Goal: Task Accomplishment & Management: Manage account settings

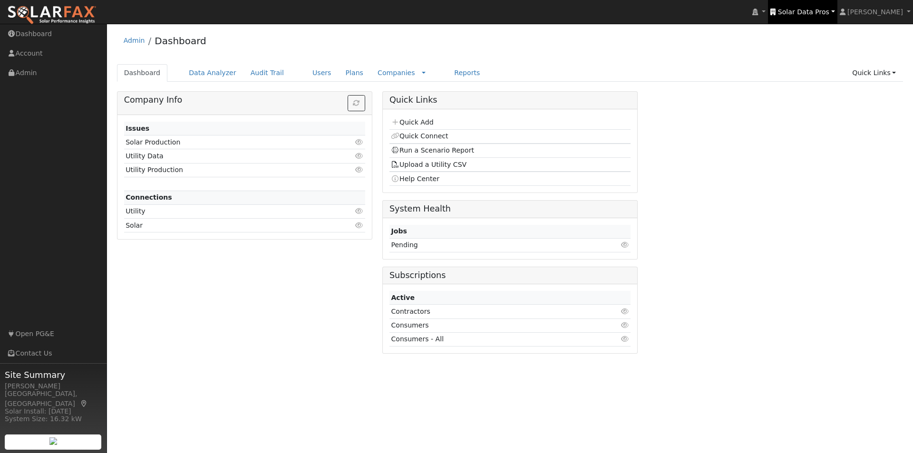
click at [810, 9] on span "Solar Data Pros" at bounding box center [803, 12] width 51 height 8
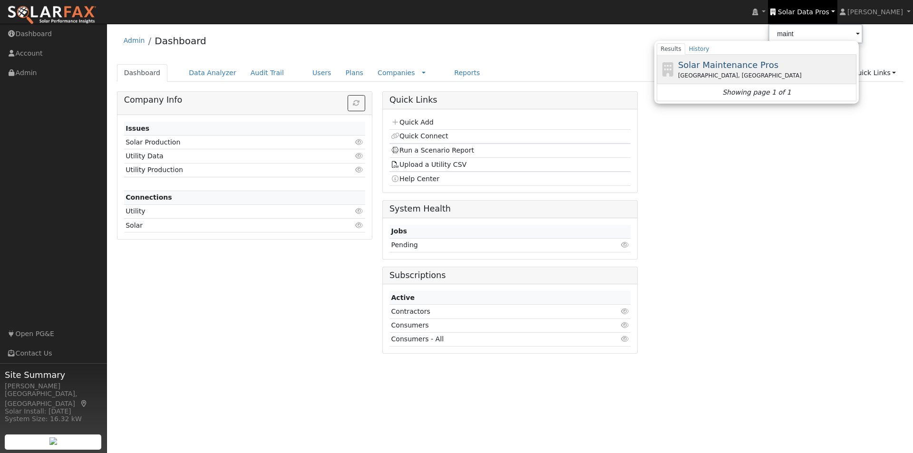
click at [754, 63] on span "Solar Maintenance Pros" at bounding box center [728, 65] width 100 height 10
type input "Solar Maintenance Pros"
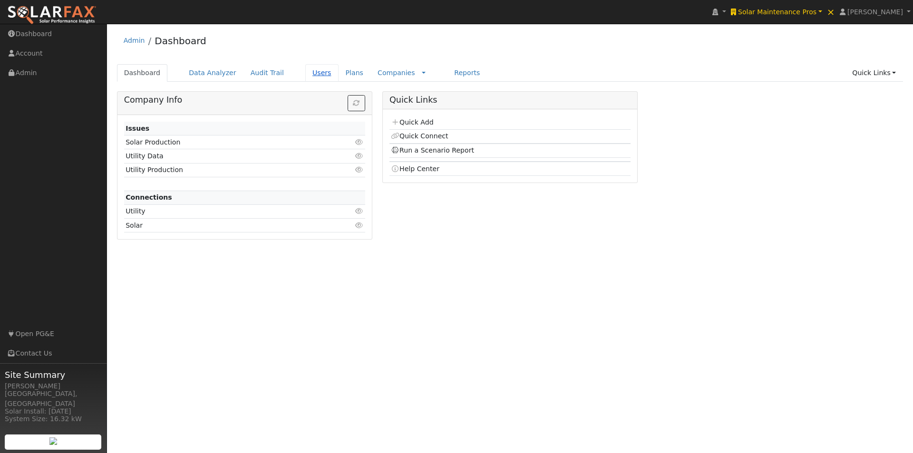
click at [309, 70] on link "Users" at bounding box center [321, 73] width 33 height 18
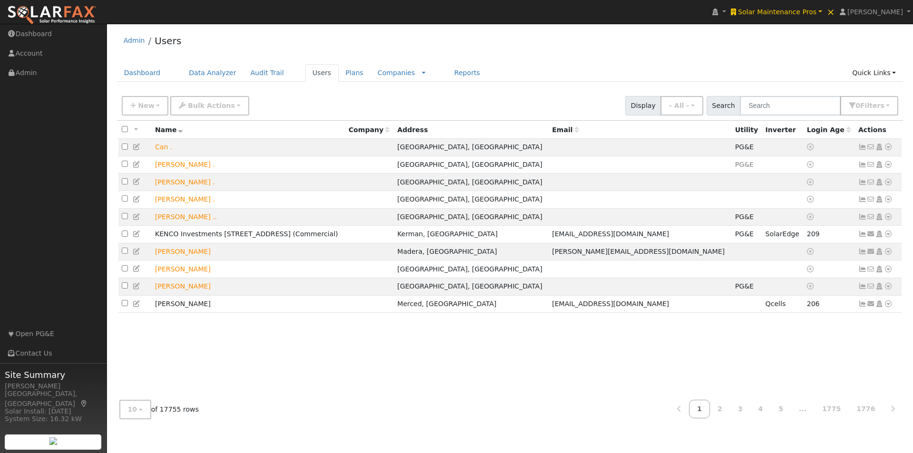
click at [847, 128] on icon at bounding box center [849, 130] width 4 height 7
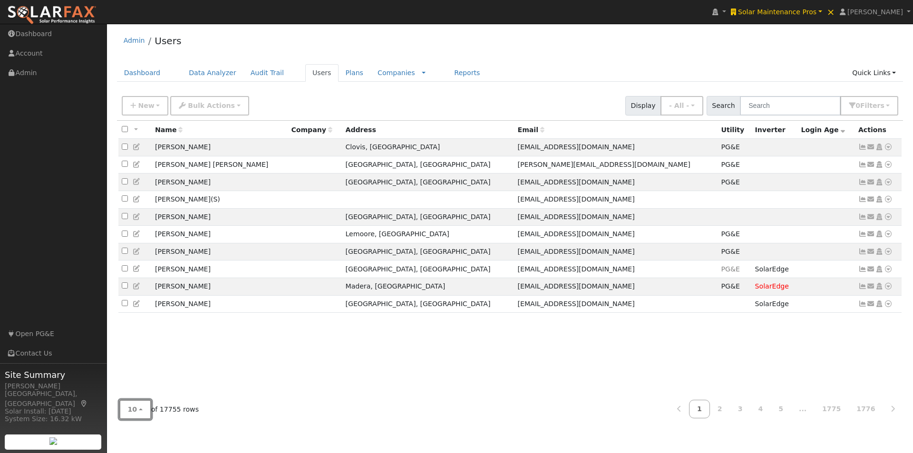
click at [141, 410] on button "10" at bounding box center [135, 410] width 32 height 20
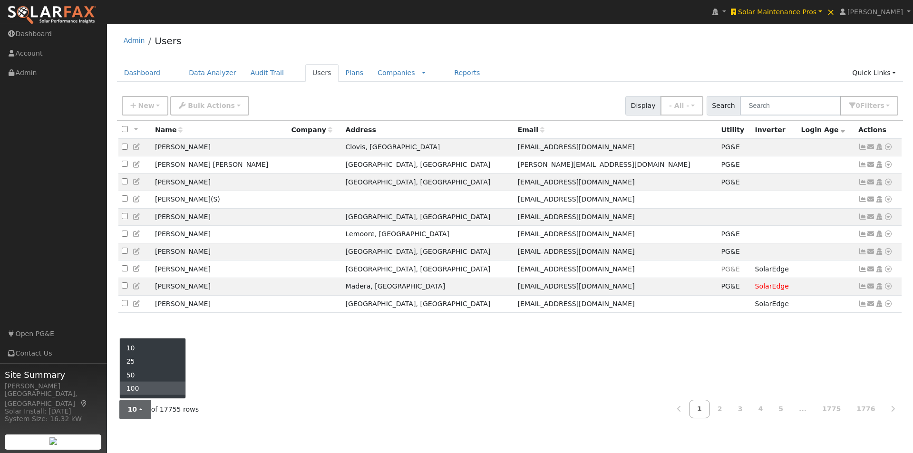
click at [137, 385] on link "100" at bounding box center [153, 388] width 66 height 13
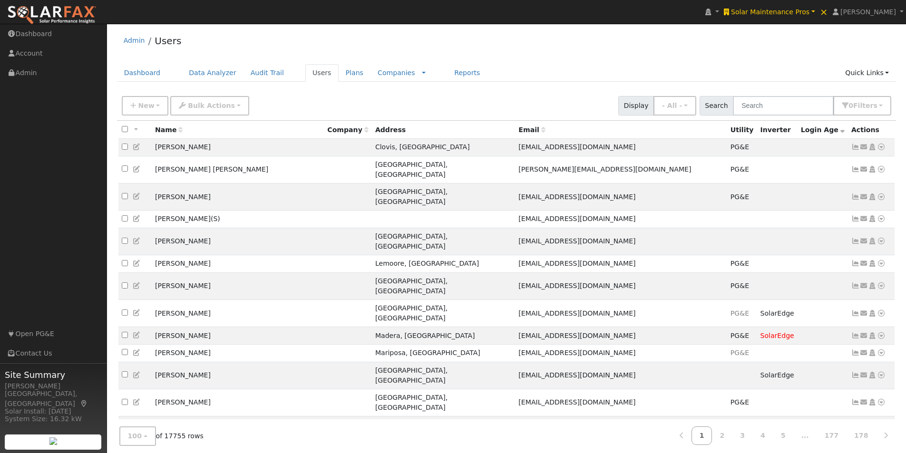
click at [840, 131] on icon at bounding box center [842, 130] width 4 height 7
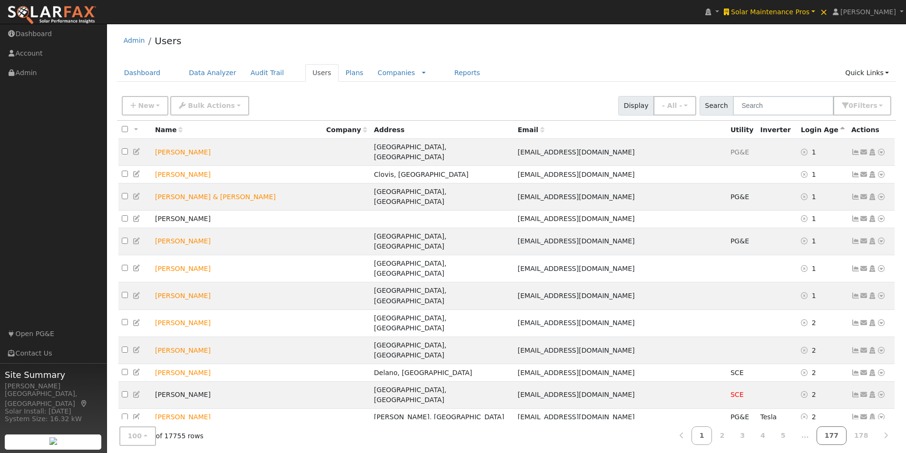
click at [835, 437] on link "177" at bounding box center [832, 436] width 30 height 19
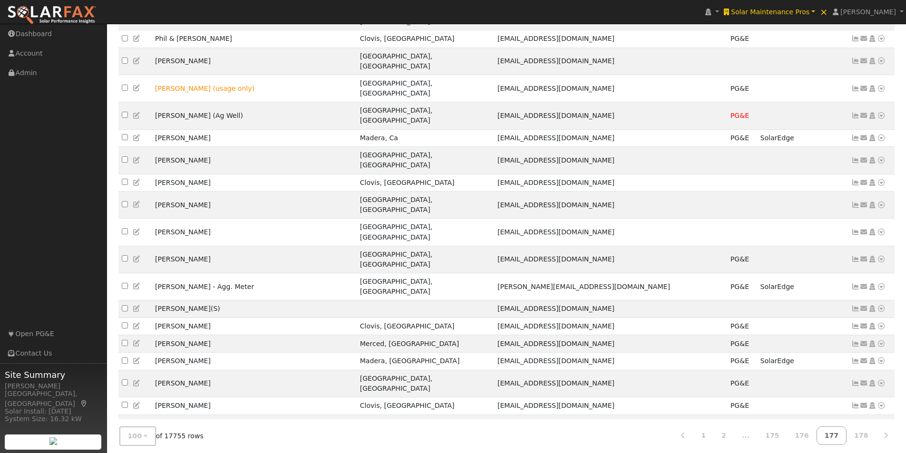
scroll to position [1545, 0]
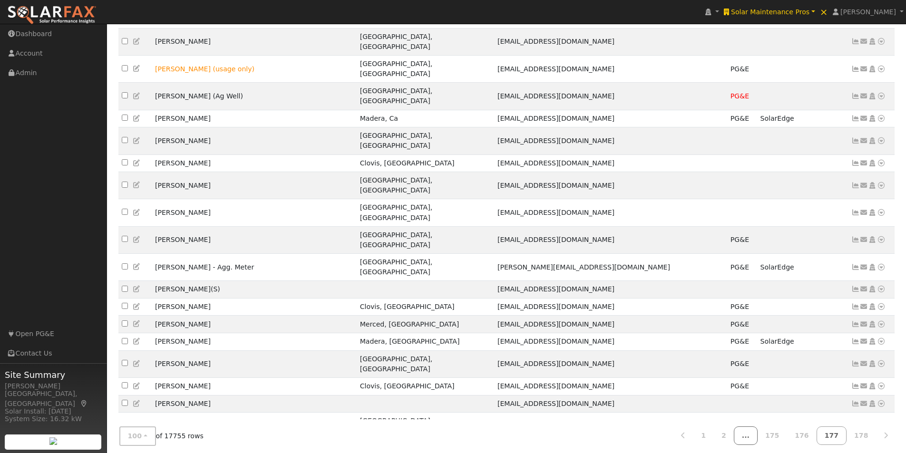
click at [758, 432] on link "..." at bounding box center [746, 436] width 24 height 19
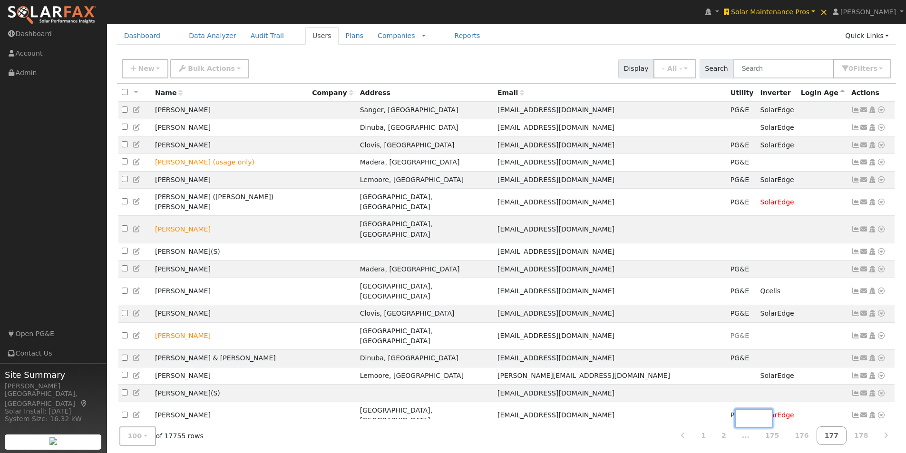
scroll to position [0, 0]
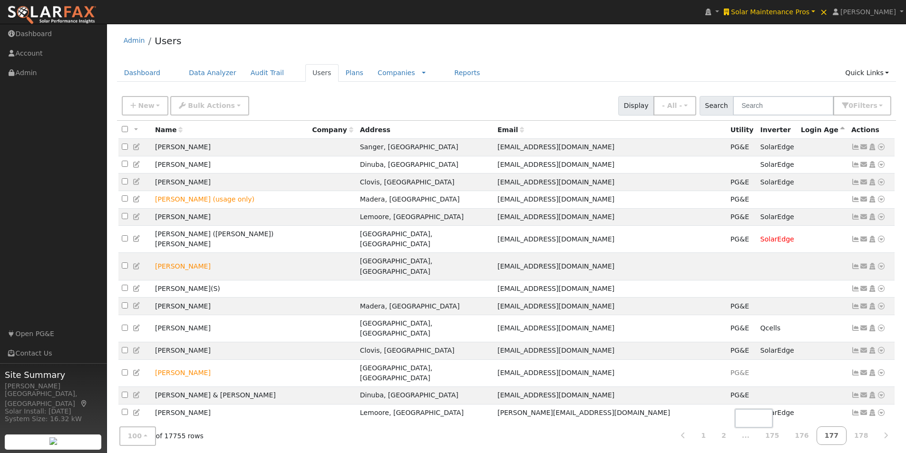
click at [814, 128] on th "Login Age" at bounding box center [823, 130] width 50 height 18
click at [840, 129] on icon at bounding box center [842, 130] width 4 height 7
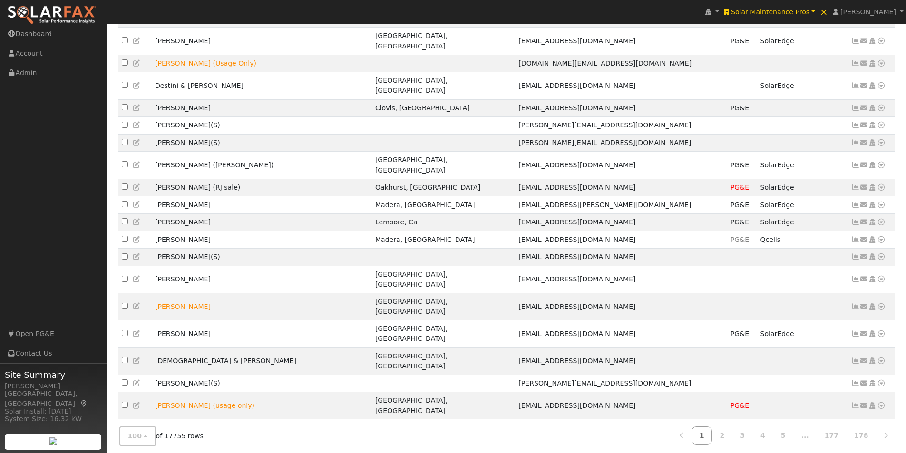
scroll to position [1545, 0]
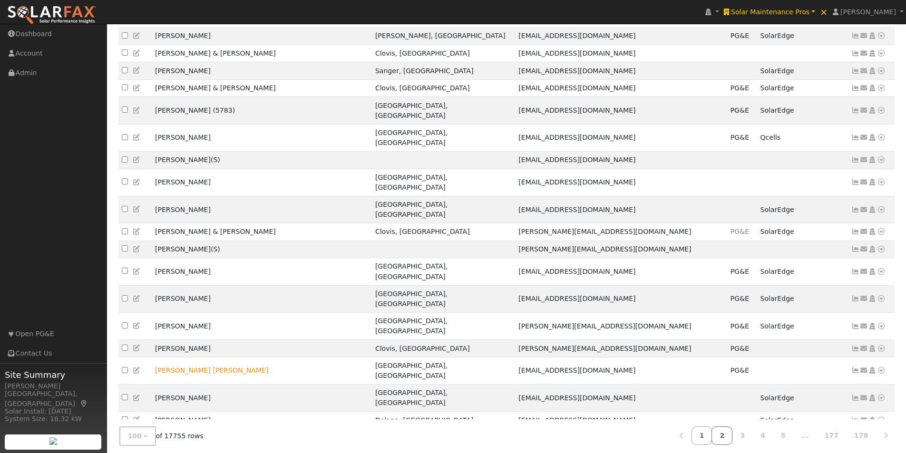
click at [732, 432] on link "2" at bounding box center [722, 436] width 21 height 19
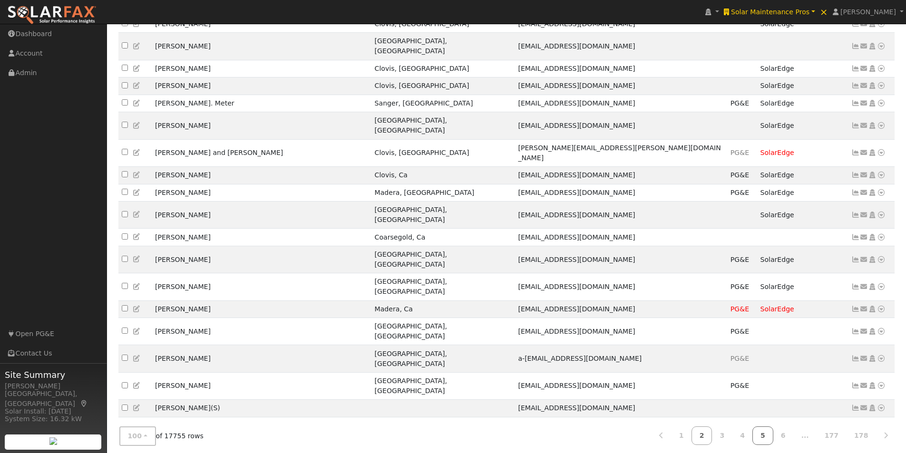
click at [773, 431] on link "5" at bounding box center [762, 436] width 21 height 19
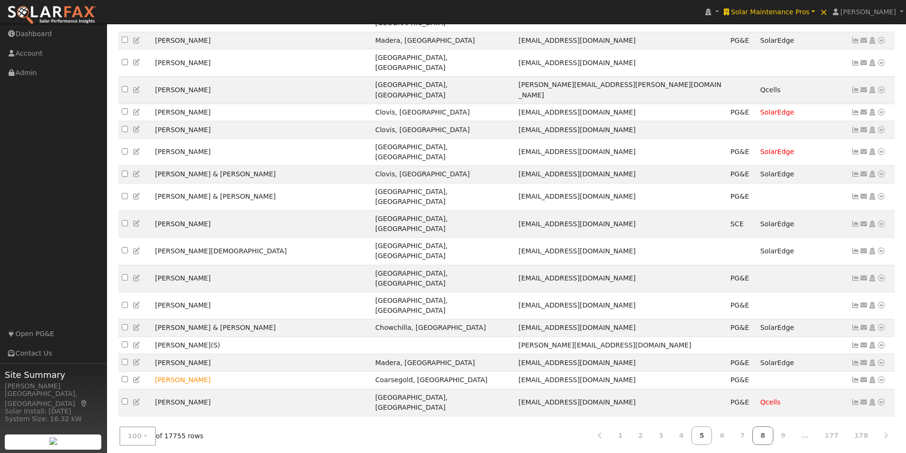
click at [773, 429] on link "8" at bounding box center [762, 436] width 21 height 19
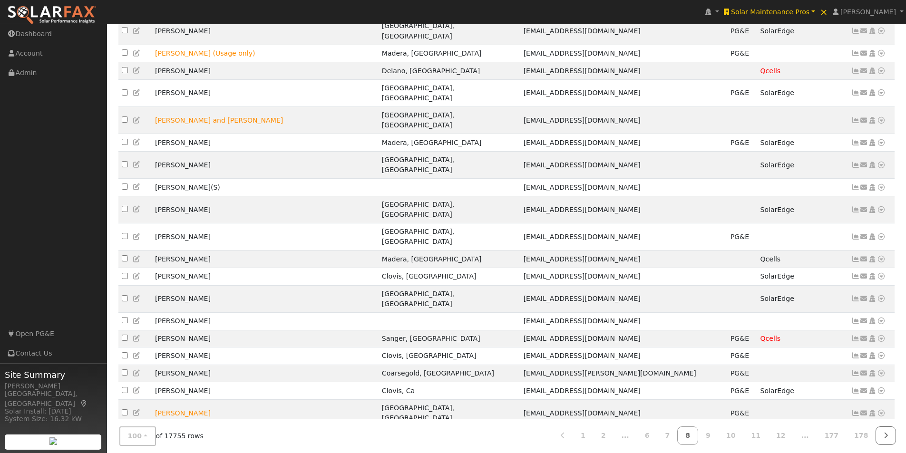
click at [888, 432] on icon at bounding box center [886, 435] width 4 height 7
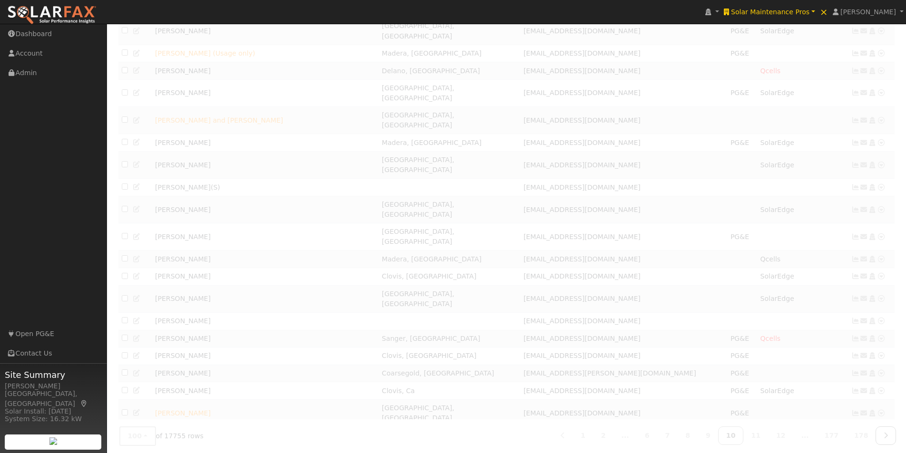
click at [888, 432] on icon at bounding box center [886, 435] width 4 height 7
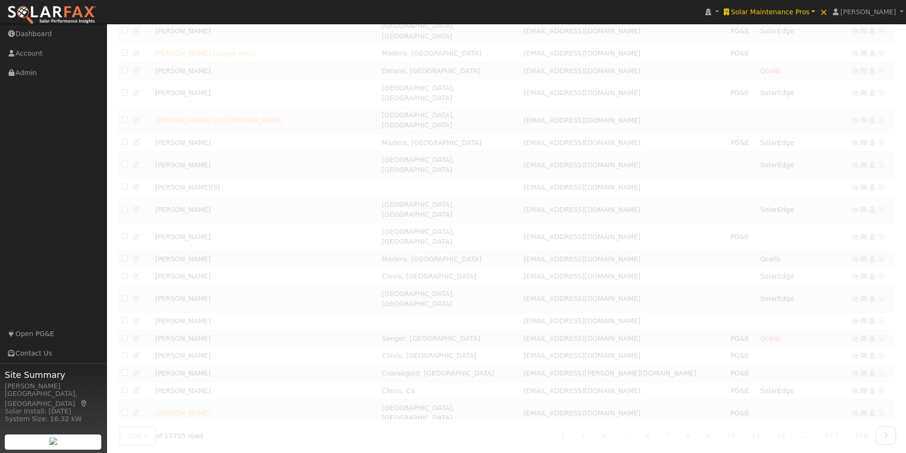
click at [888, 432] on icon at bounding box center [886, 435] width 4 height 7
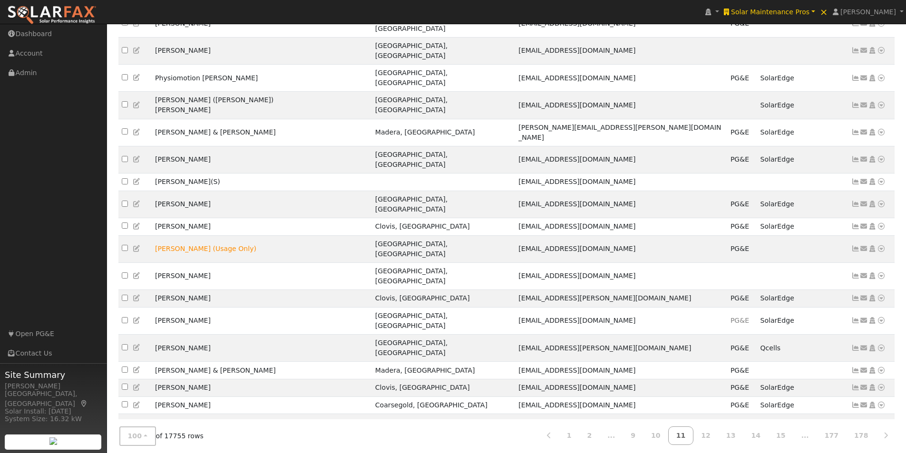
scroll to position [0, 0]
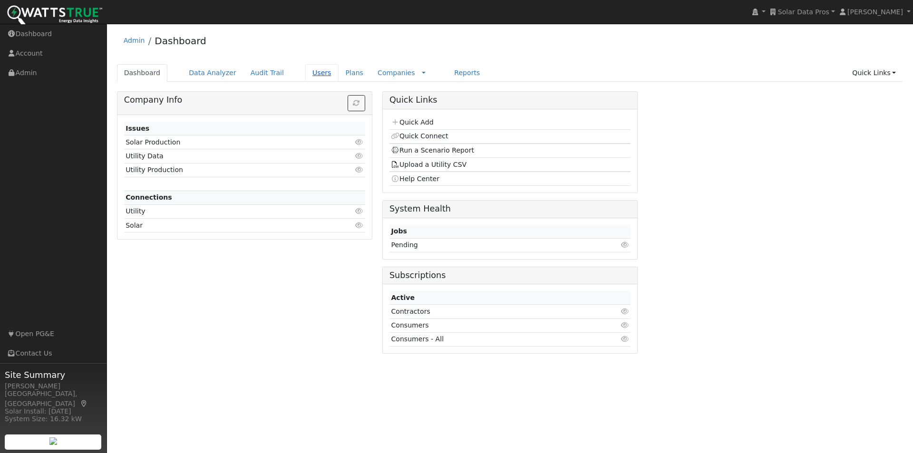
click at [305, 70] on link "Users" at bounding box center [321, 73] width 33 height 18
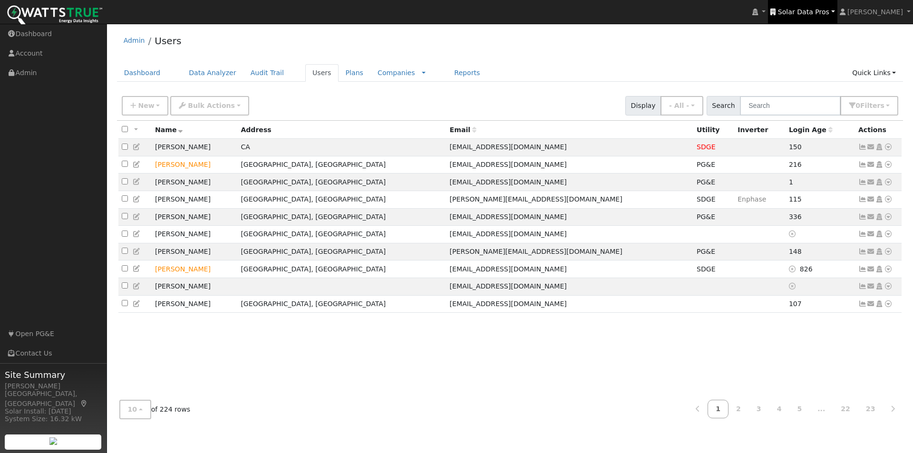
click at [824, 10] on span "Solar Data Pros" at bounding box center [803, 12] width 51 height 8
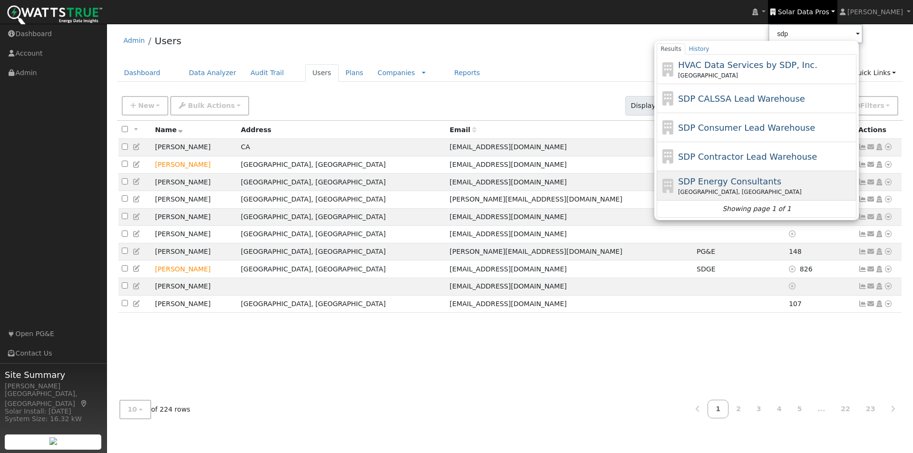
click at [716, 179] on span "SDP Energy Consultants" at bounding box center [729, 181] width 103 height 10
type input "SDP Energy Consultants"
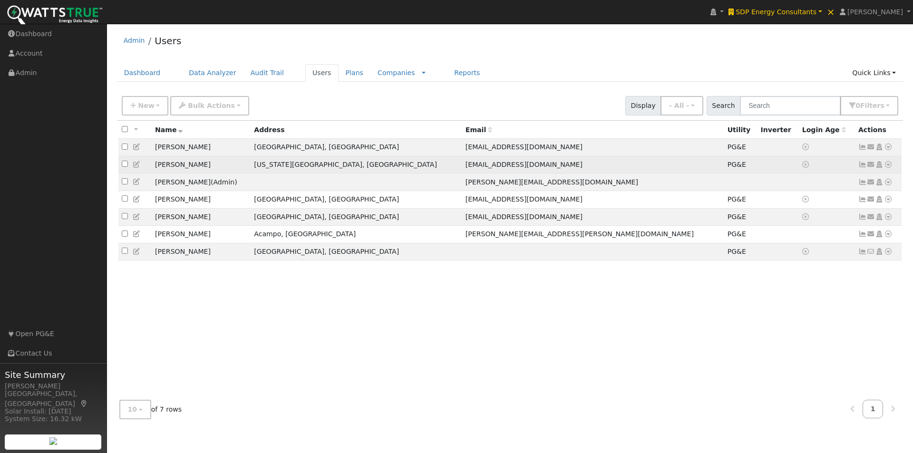
click at [862, 165] on icon at bounding box center [863, 164] width 9 height 7
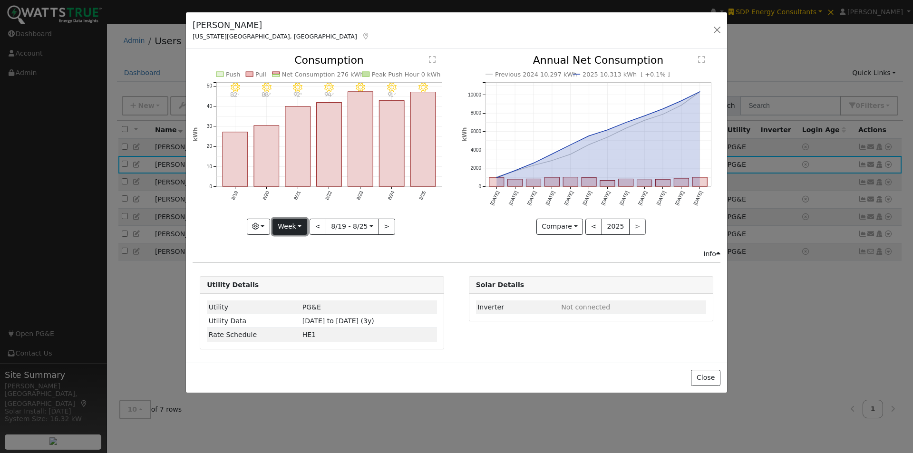
click at [289, 225] on button "Week" at bounding box center [290, 227] width 35 height 16
drag, startPoint x: 293, startPoint y: 285, endPoint x: 384, endPoint y: 236, distance: 102.8
click at [293, 284] on link "Year" at bounding box center [306, 286] width 66 height 13
type input "2024-08-01"
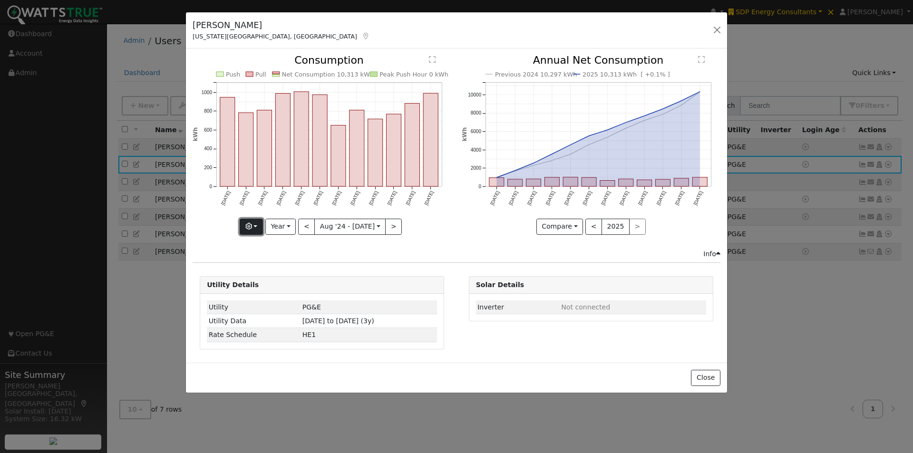
click at [258, 225] on button "button" at bounding box center [251, 227] width 23 height 16
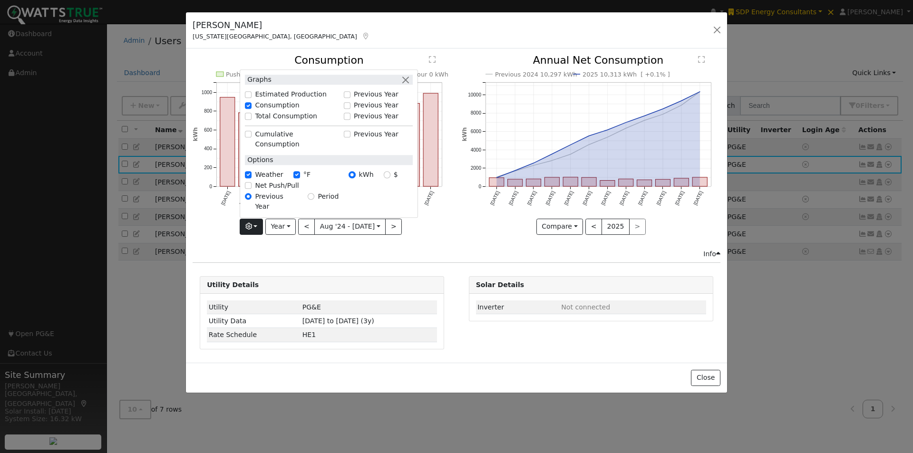
click at [496, 238] on div "Previous 2024 10,297 kWh 2025 10,313 kWh [ +0.1% ] Aug '24 Sep '24 Oct '24 Nov …" at bounding box center [591, 152] width 269 height 194
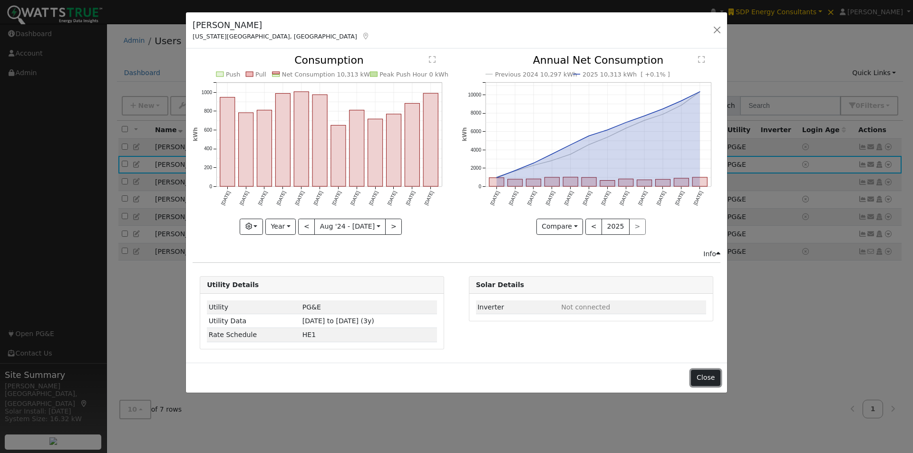
click at [719, 376] on button "Close" at bounding box center [705, 378] width 29 height 16
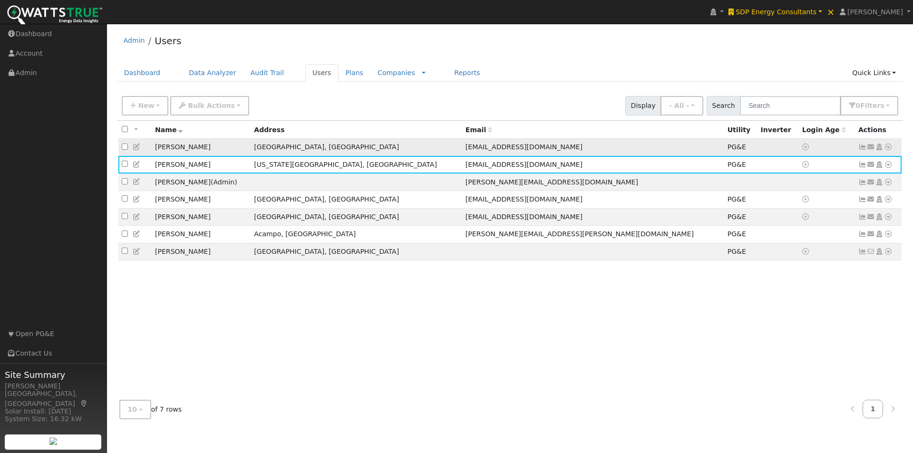
click at [863, 149] on icon at bounding box center [863, 147] width 9 height 7
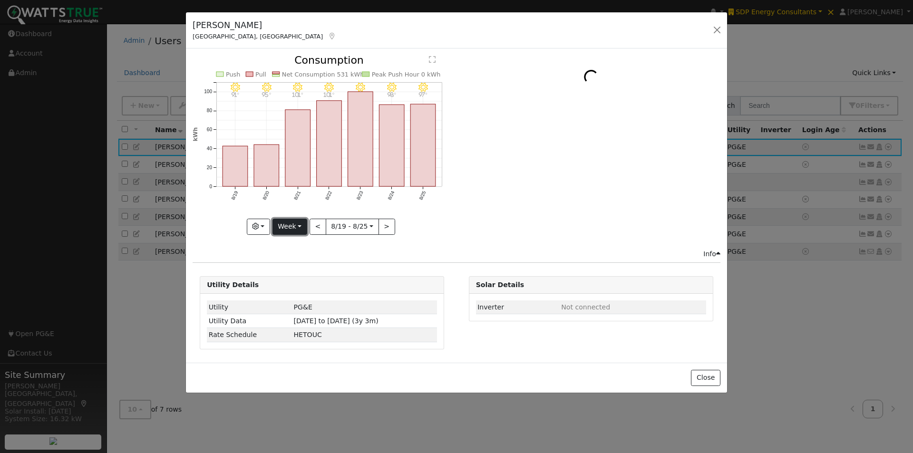
click at [298, 229] on button "Week" at bounding box center [290, 227] width 35 height 16
click at [294, 285] on link "Year" at bounding box center [306, 286] width 66 height 13
type input "2024-08-01"
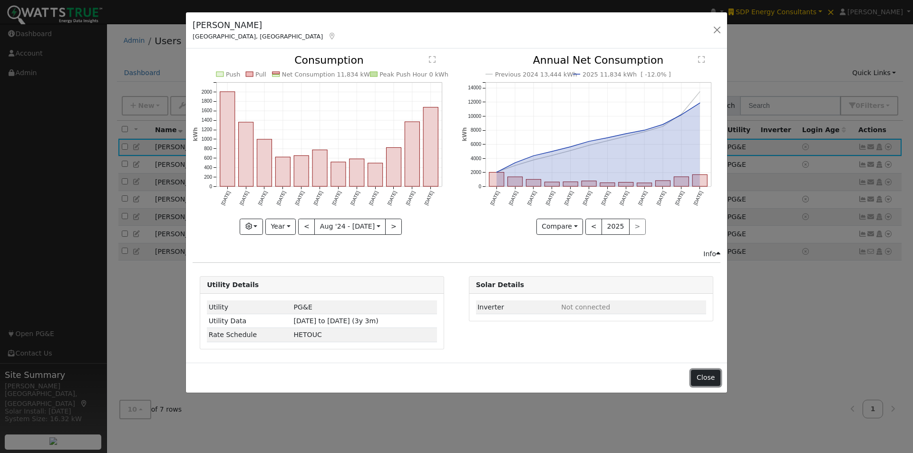
click at [702, 379] on button "Close" at bounding box center [705, 378] width 29 height 16
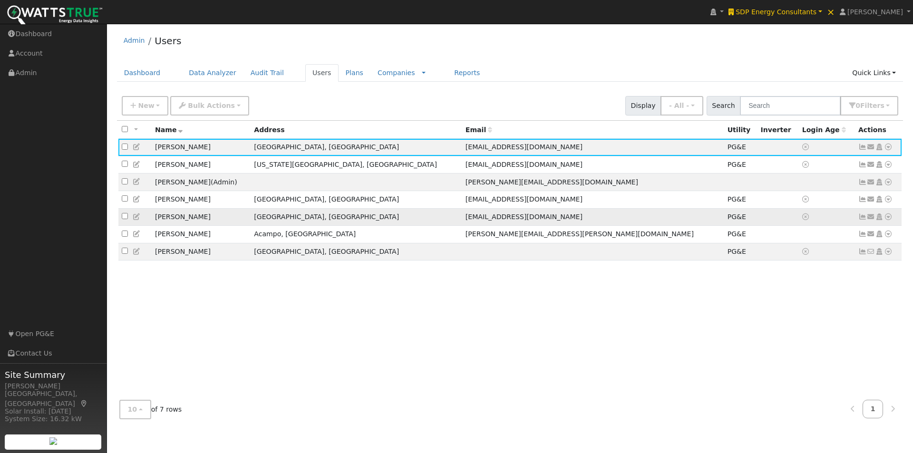
click at [251, 224] on td "Matt Greenpine" at bounding box center [201, 217] width 99 height 18
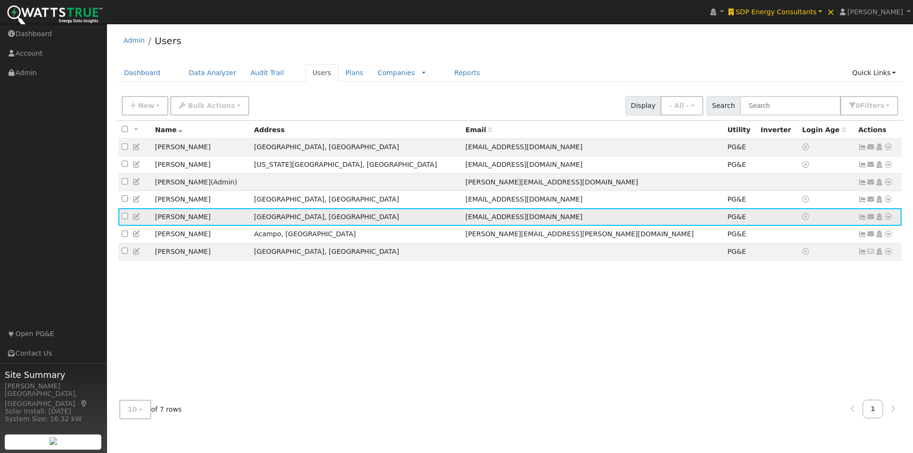
click at [862, 220] on icon at bounding box center [863, 217] width 9 height 7
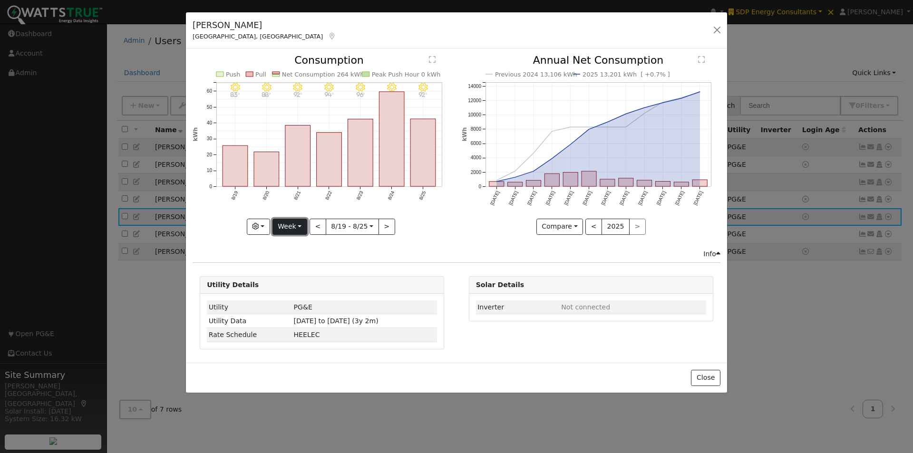
click at [293, 229] on button "Week" at bounding box center [290, 227] width 35 height 16
click at [297, 287] on link "Year" at bounding box center [306, 286] width 66 height 13
type input "2024-08-01"
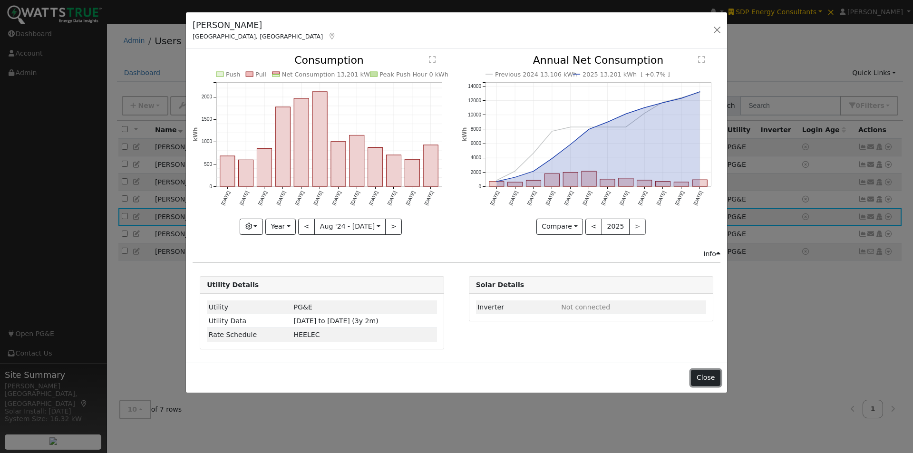
click at [706, 374] on button "Close" at bounding box center [705, 378] width 29 height 16
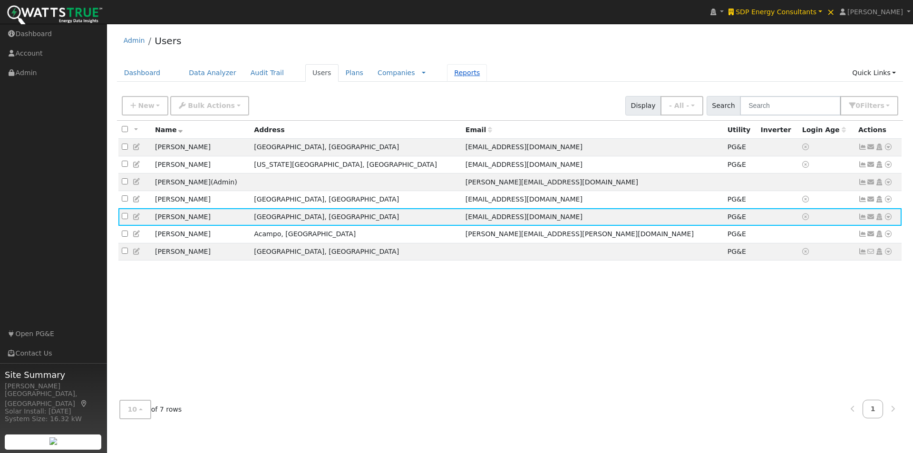
drag, startPoint x: 437, startPoint y: 77, endPoint x: 441, endPoint y: 72, distance: 6.4
click at [447, 76] on link "Reports" at bounding box center [467, 73] width 40 height 18
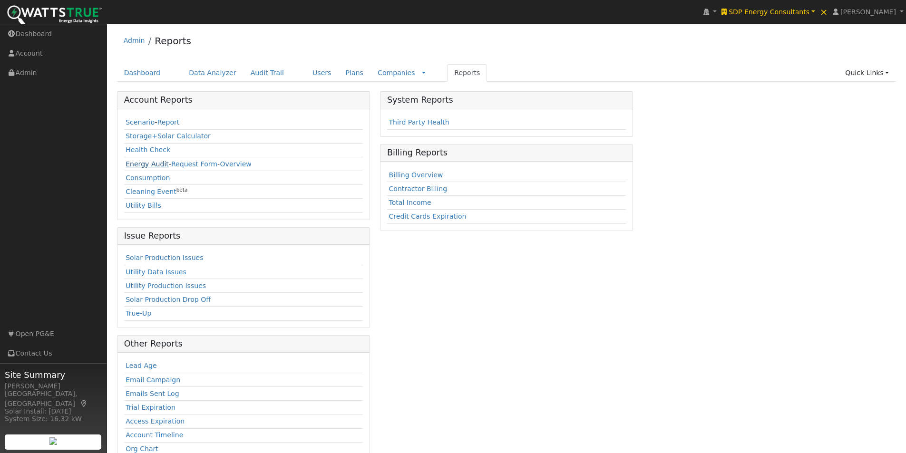
click at [138, 163] on link "Energy Audit" at bounding box center [147, 164] width 43 height 8
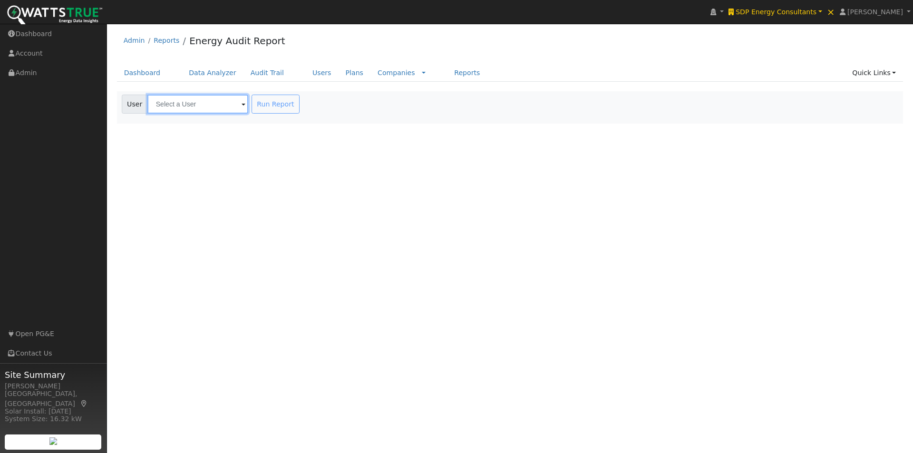
click at [195, 96] on input "text" at bounding box center [197, 104] width 101 height 19
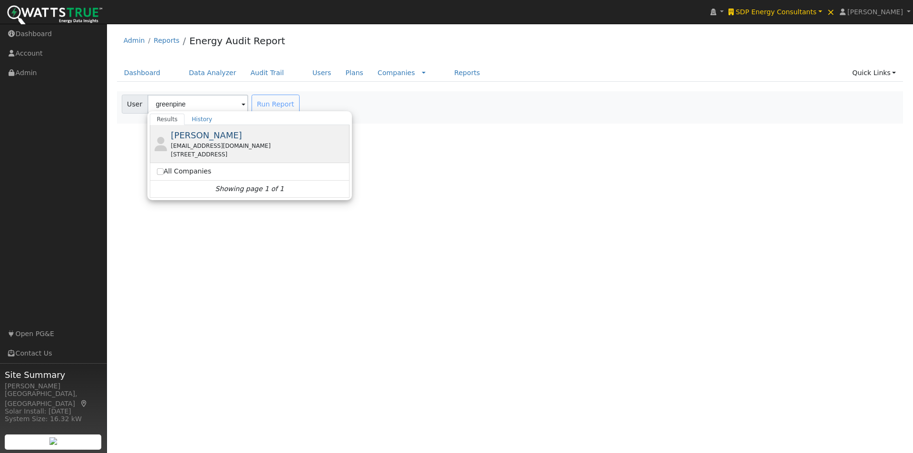
click at [198, 135] on span "Matt Greenpine" at bounding box center [206, 135] width 71 height 10
type input "Matt Greenpine"
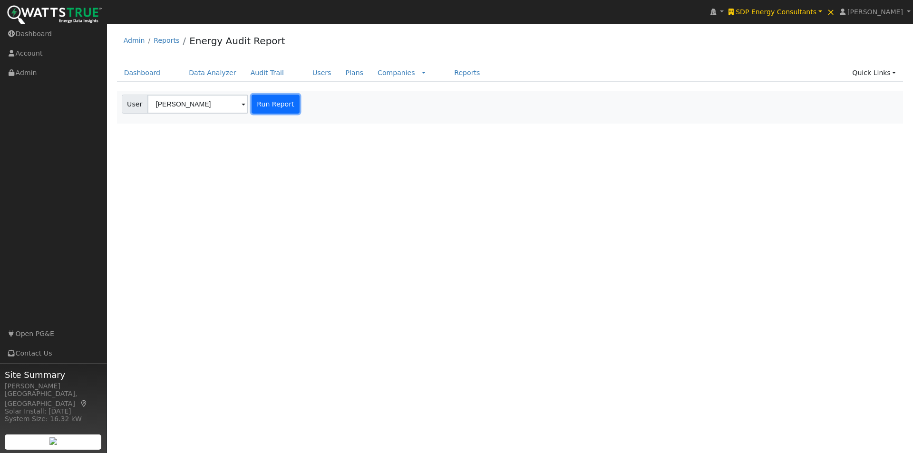
click at [267, 104] on button "Run Report" at bounding box center [276, 104] width 48 height 19
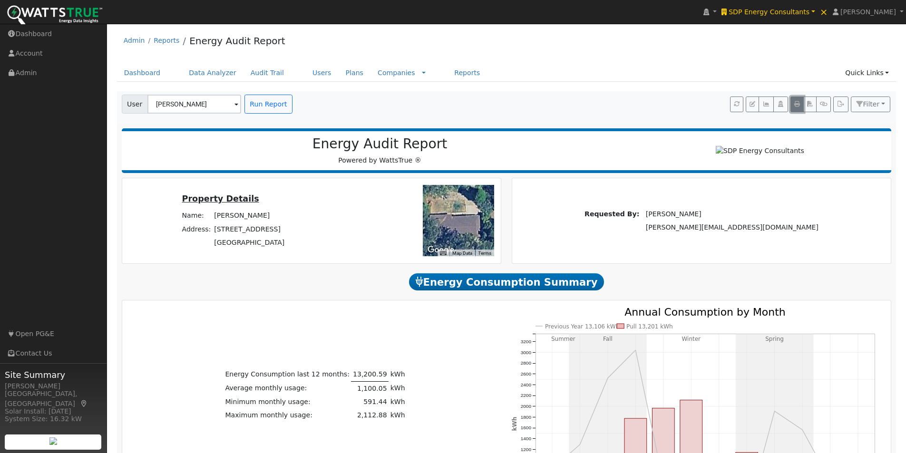
click at [796, 102] on icon "button" at bounding box center [797, 104] width 6 height 6
click at [306, 72] on link "Users" at bounding box center [321, 73] width 33 height 18
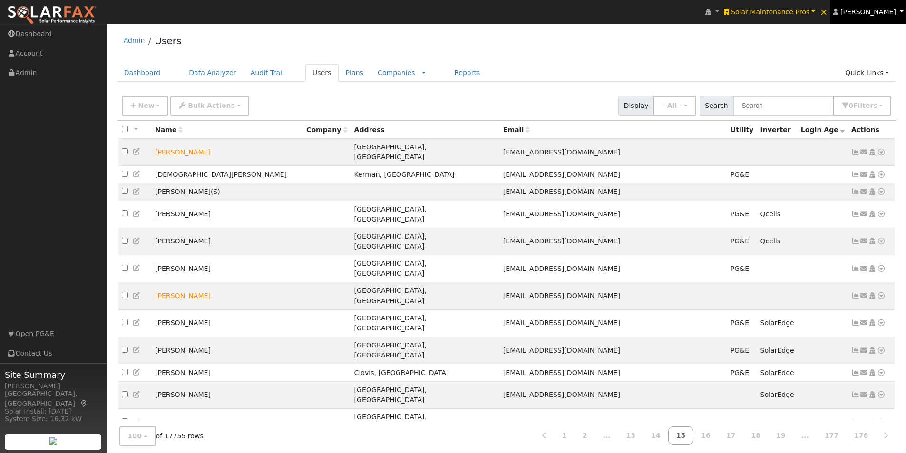
drag, startPoint x: 872, startPoint y: 9, endPoint x: 860, endPoint y: 53, distance: 46.1
click at [871, 9] on span "[PERSON_NAME]" at bounding box center [868, 12] width 56 height 8
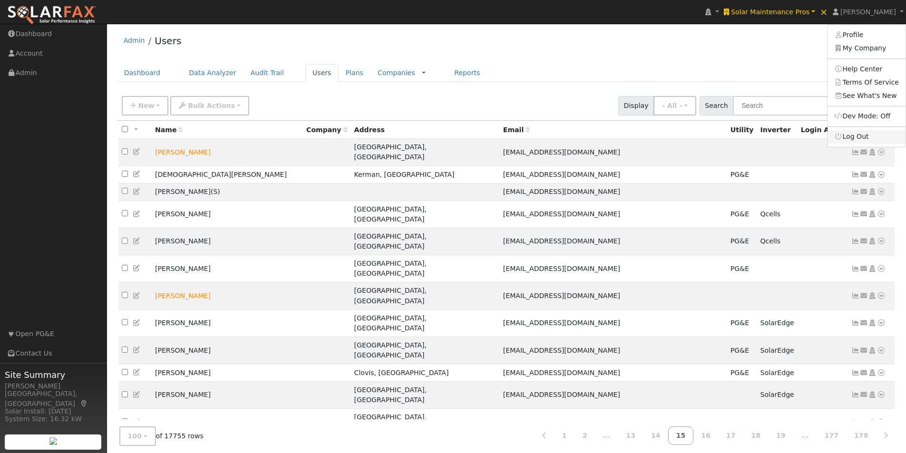
click at [855, 134] on link "Log Out" at bounding box center [867, 136] width 78 height 13
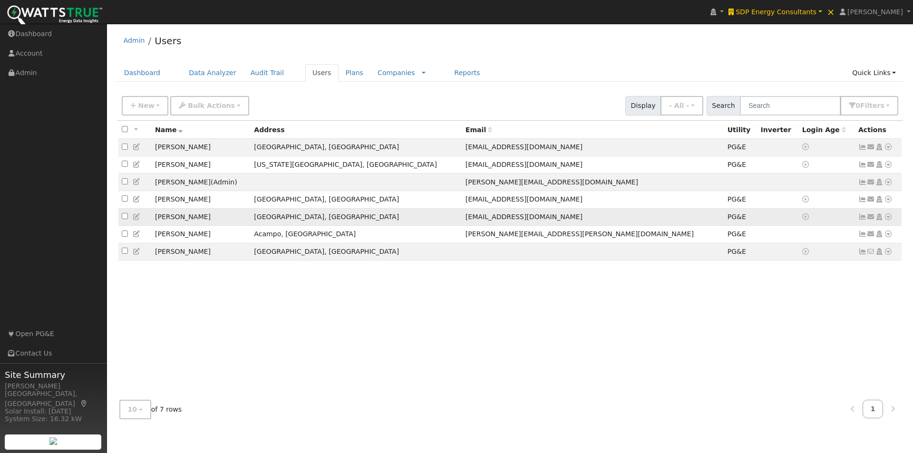
click at [888, 220] on icon at bounding box center [888, 217] width 9 height 7
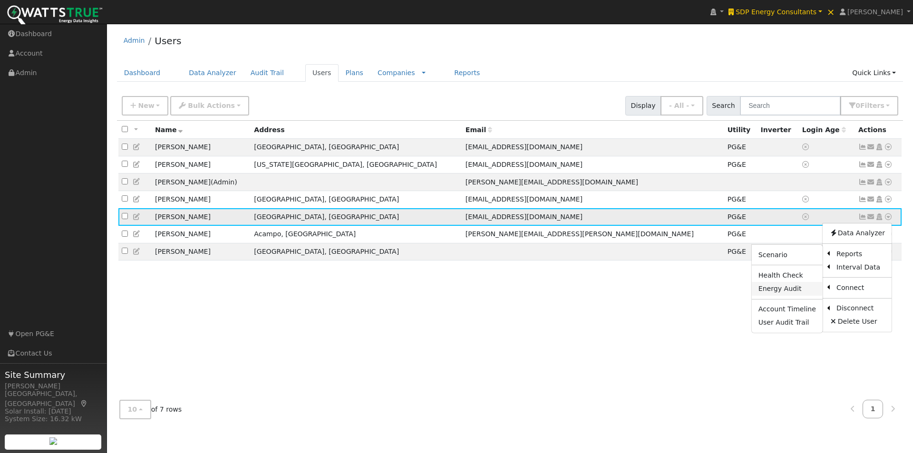
click at [777, 292] on link "Energy Audit" at bounding box center [787, 288] width 71 height 13
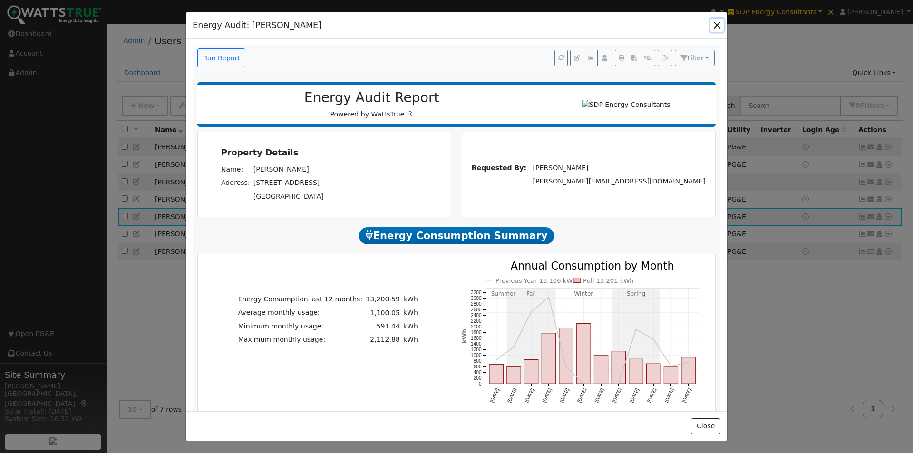
click at [716, 25] on button "button" at bounding box center [717, 25] width 13 height 13
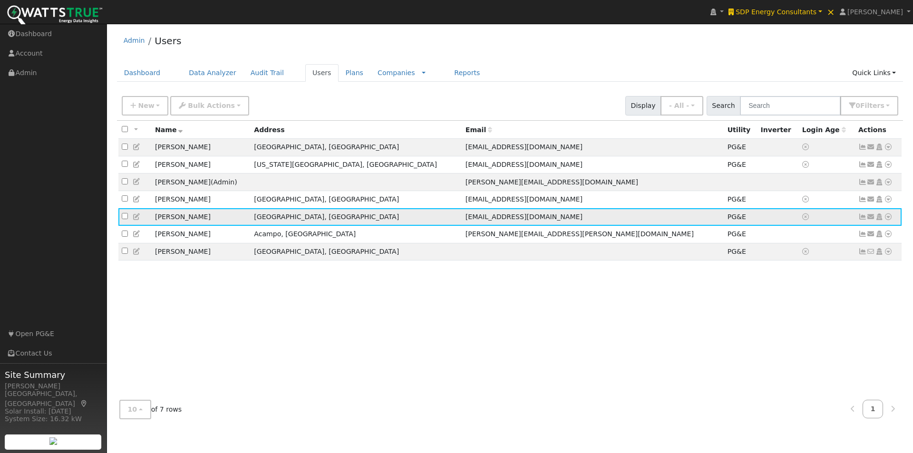
click at [889, 220] on icon at bounding box center [888, 217] width 9 height 7
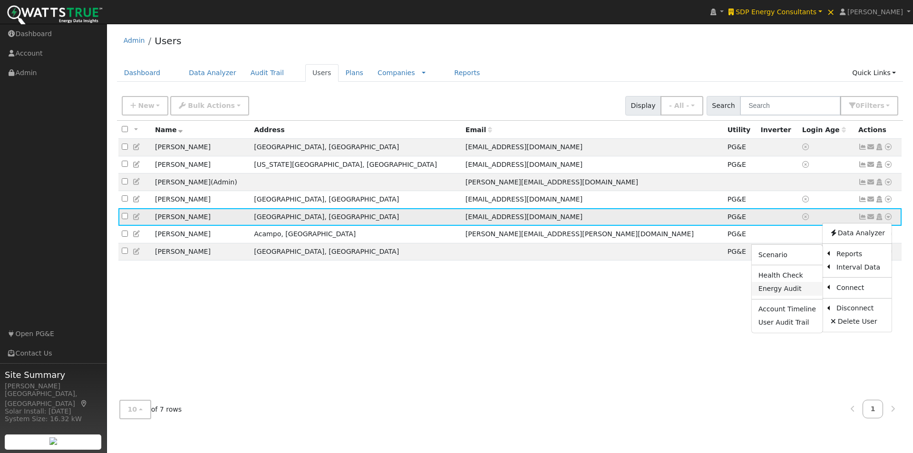
click at [774, 293] on link "Energy Audit" at bounding box center [787, 288] width 71 height 13
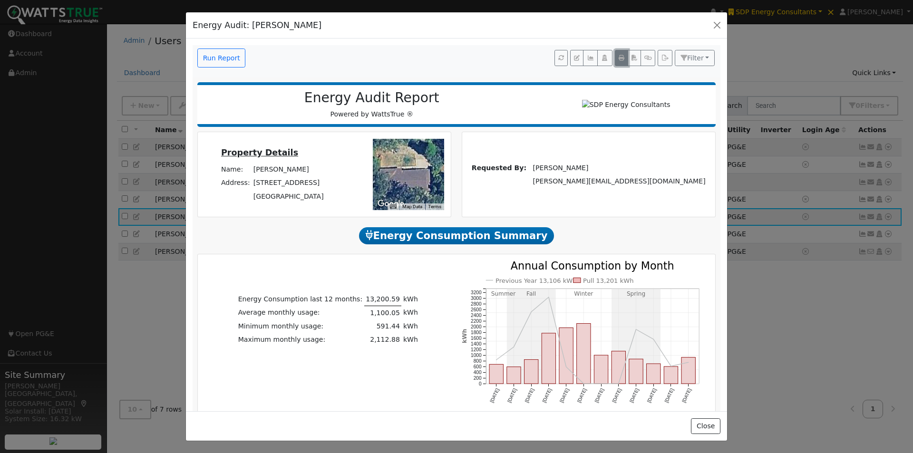
click at [619, 56] on icon "button" at bounding box center [622, 58] width 6 height 6
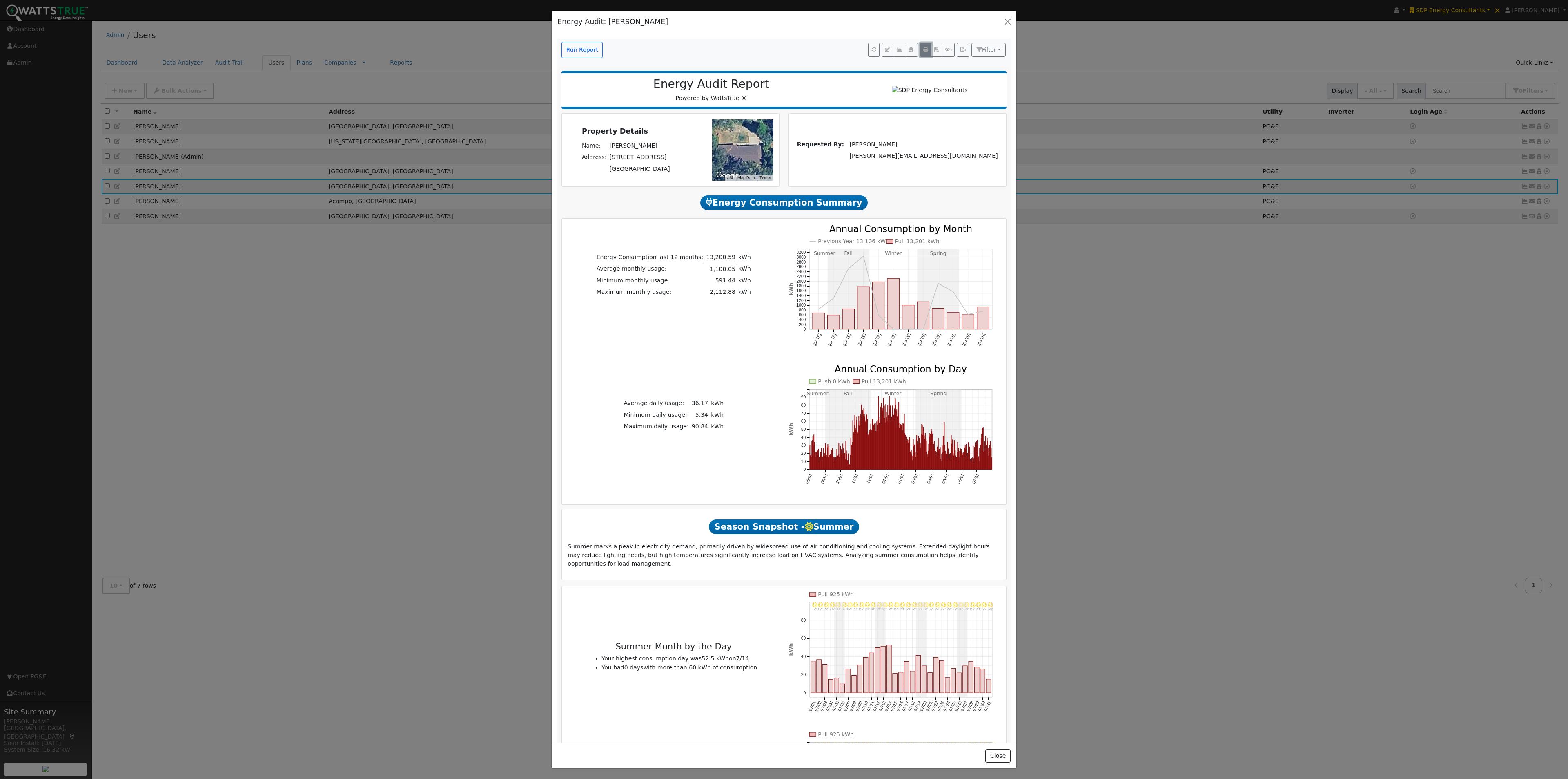
click at [784, 46] on button "button" at bounding box center [926, 50] width 11 height 14
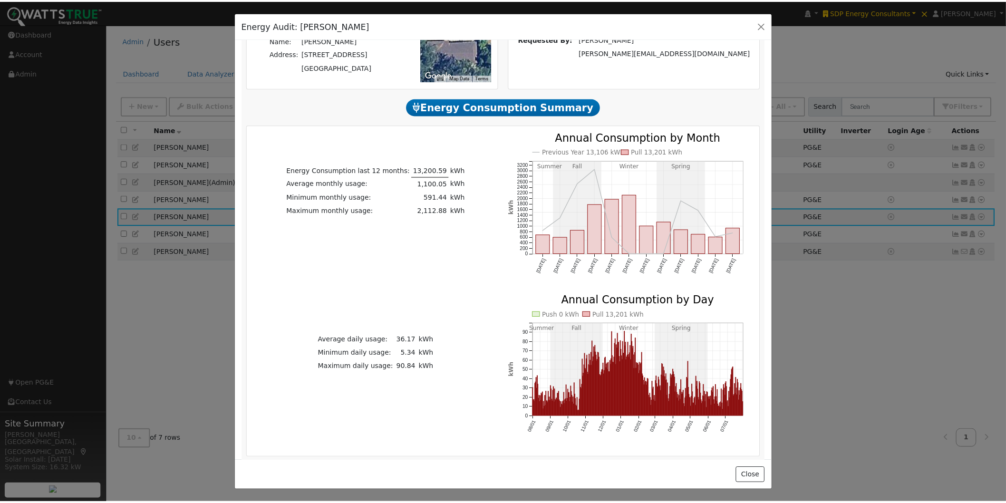
scroll to position [106, 0]
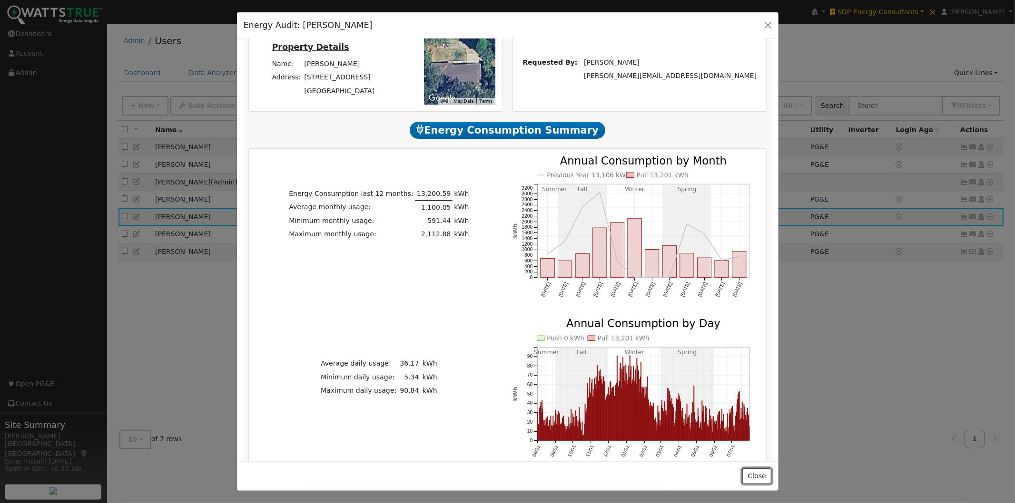
click at [754, 453] on button "Close" at bounding box center [756, 476] width 29 height 16
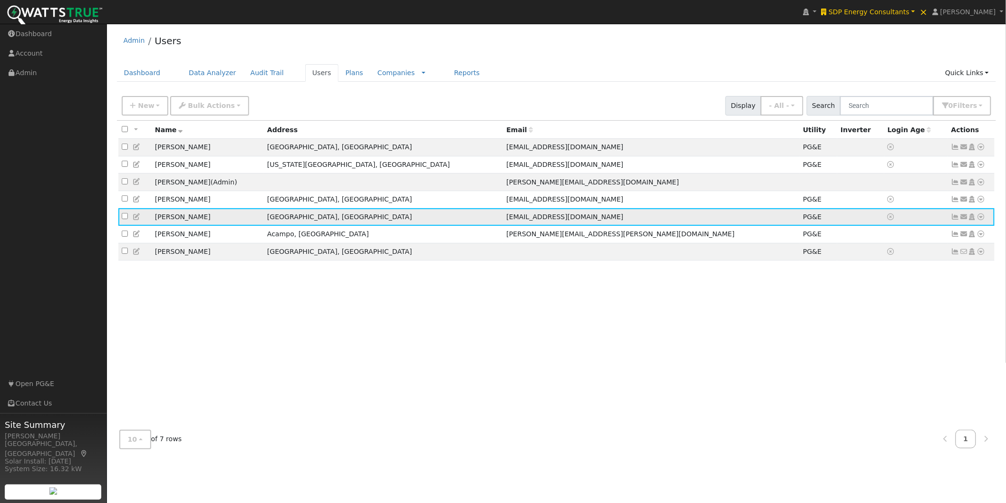
click at [913, 220] on icon at bounding box center [981, 217] width 9 height 7
click at [447, 76] on link "Reports" at bounding box center [467, 73] width 40 height 18
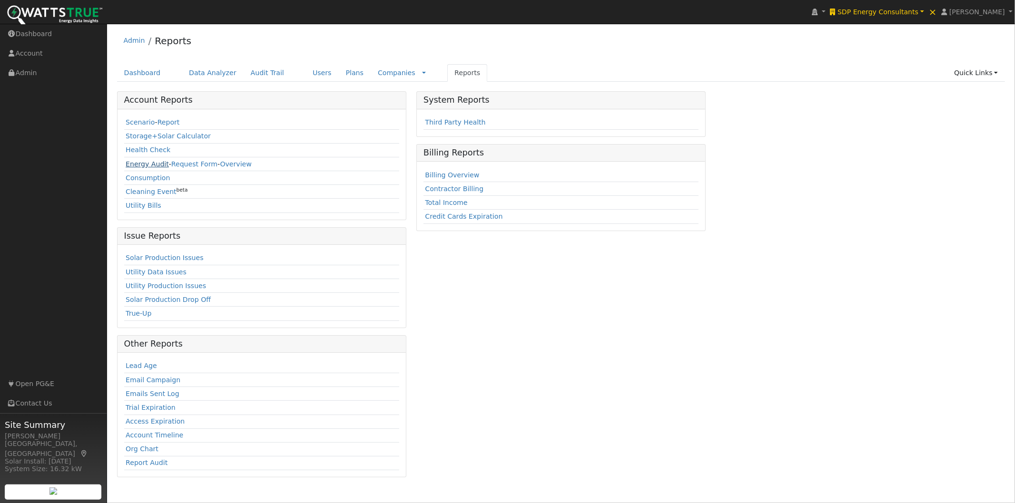
click at [129, 164] on link "Energy Audit" at bounding box center [147, 164] width 43 height 8
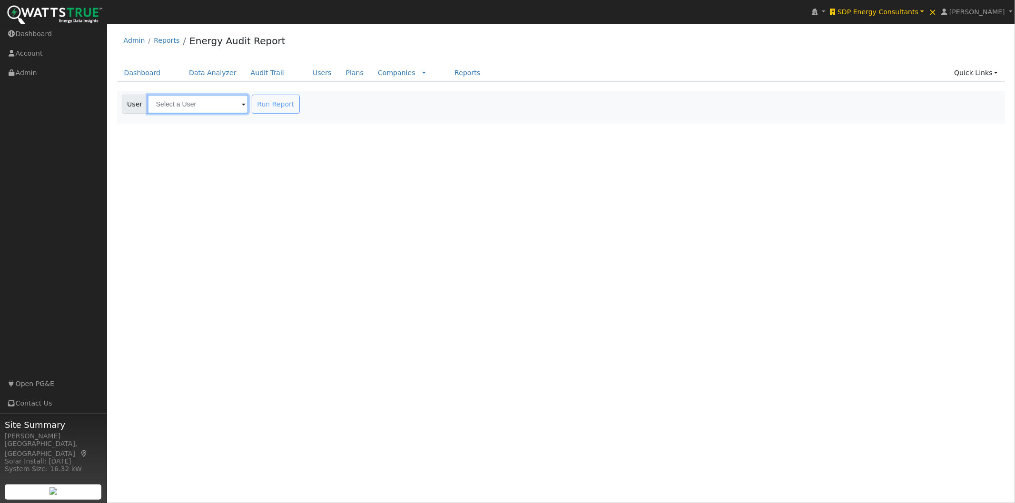
click at [216, 107] on input "text" at bounding box center [197, 104] width 101 height 19
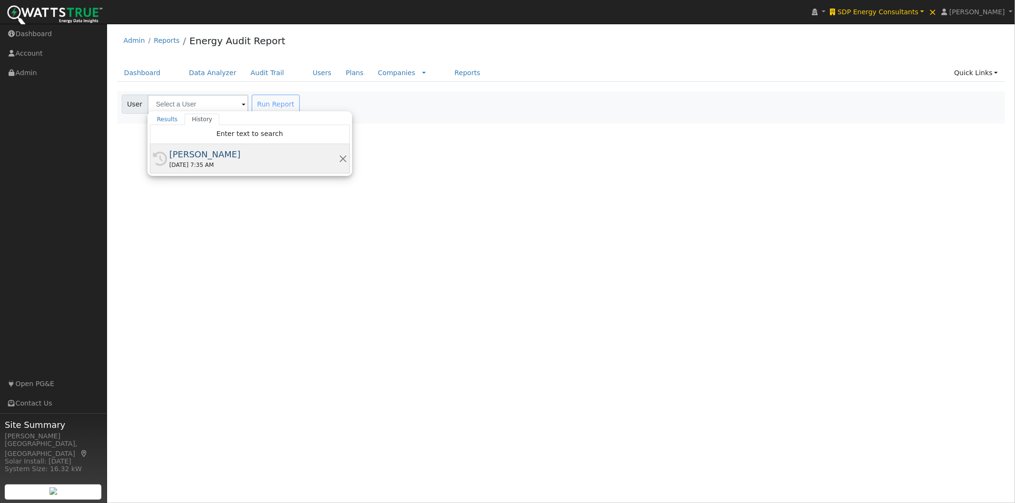
click at [198, 155] on div "[PERSON_NAME]" at bounding box center [253, 154] width 169 height 13
type input "[PERSON_NAME]"
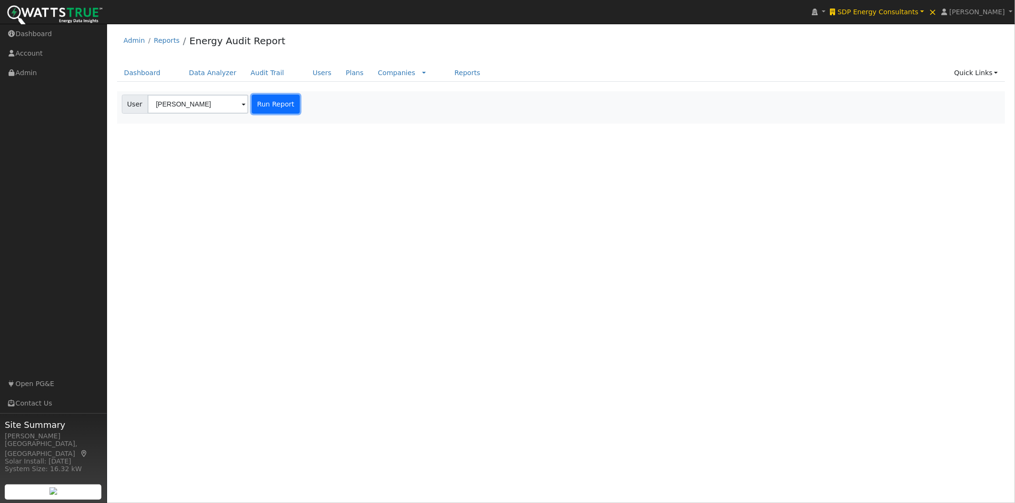
click at [269, 105] on button "Run Report" at bounding box center [276, 104] width 48 height 19
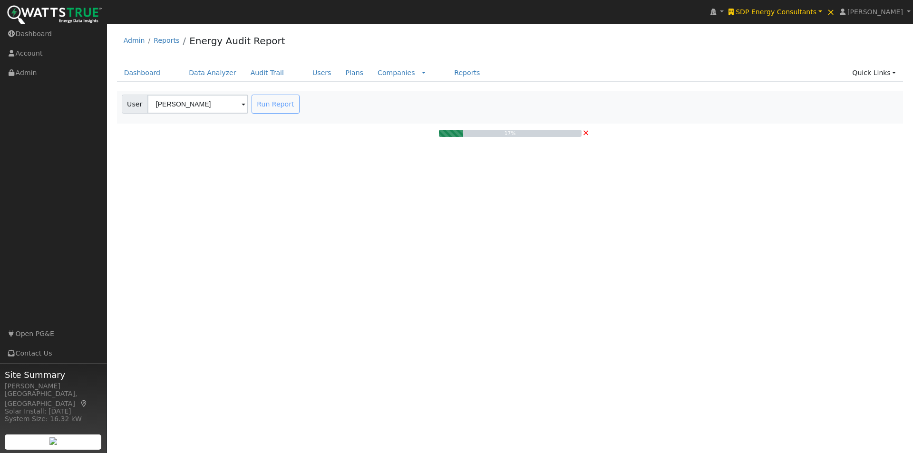
drag, startPoint x: 995, startPoint y: 0, endPoint x: 649, endPoint y: 49, distance: 349.8
click at [649, 49] on div "Admin Reports Energy Audit Report" at bounding box center [510, 43] width 787 height 29
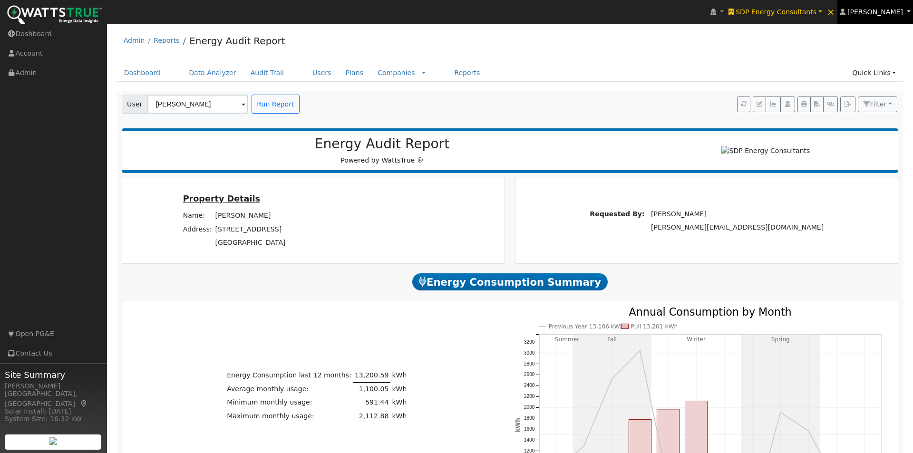
drag, startPoint x: 875, startPoint y: 0, endPoint x: 824, endPoint y: 89, distance: 102.3
click at [657, 82] on ul "Dashboard Data Analyzer Audit Trail Users Plans Companies Rate Schedules Compan…" at bounding box center [510, 73] width 787 height 18
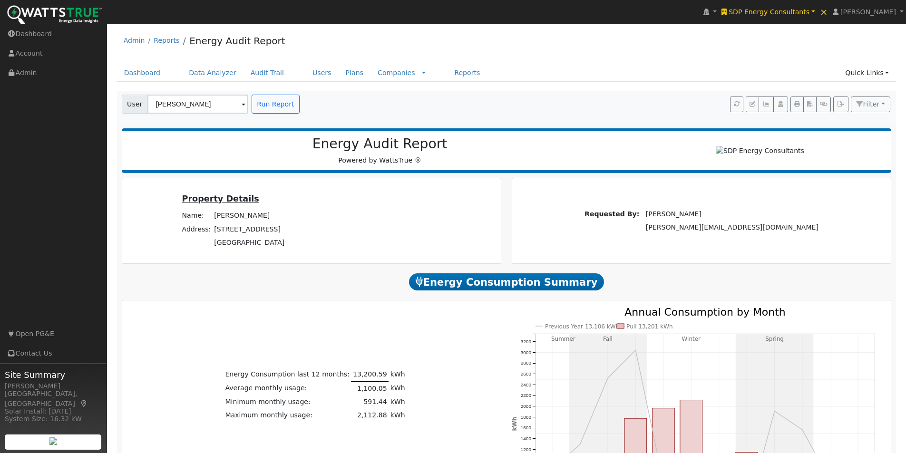
drag, startPoint x: 736, startPoint y: 44, endPoint x: 822, endPoint y: 101, distance: 103.3
click at [736, 45] on div "Admin Reports Energy Audit Report" at bounding box center [507, 43] width 780 height 29
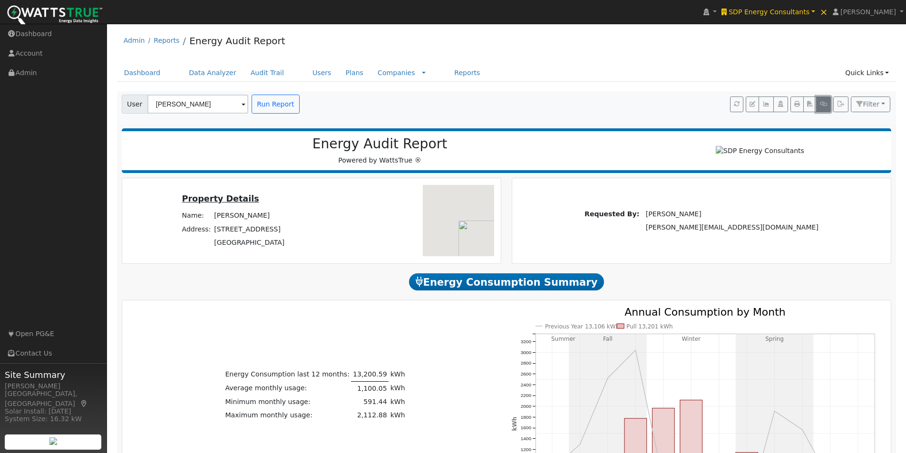
click at [823, 102] on icon "button" at bounding box center [823, 104] width 7 height 6
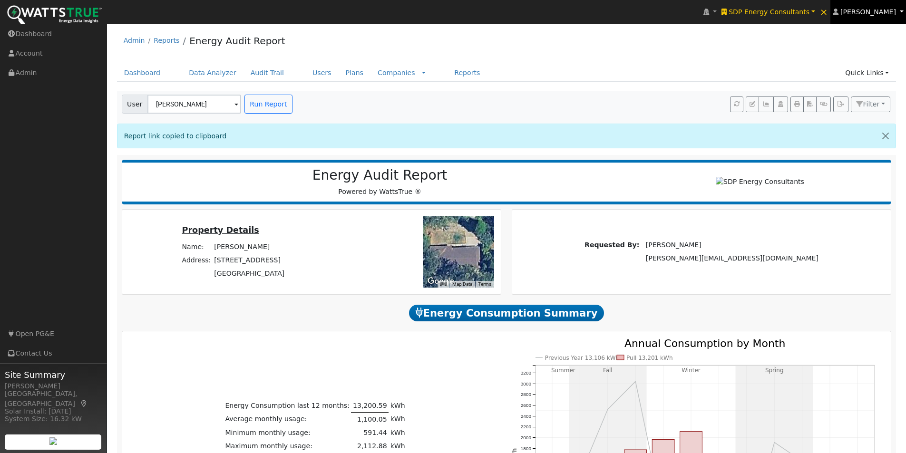
drag, startPoint x: 874, startPoint y: 12, endPoint x: 861, endPoint y: 66, distance: 55.8
click at [874, 13] on span "[PERSON_NAME]" at bounding box center [868, 12] width 56 height 8
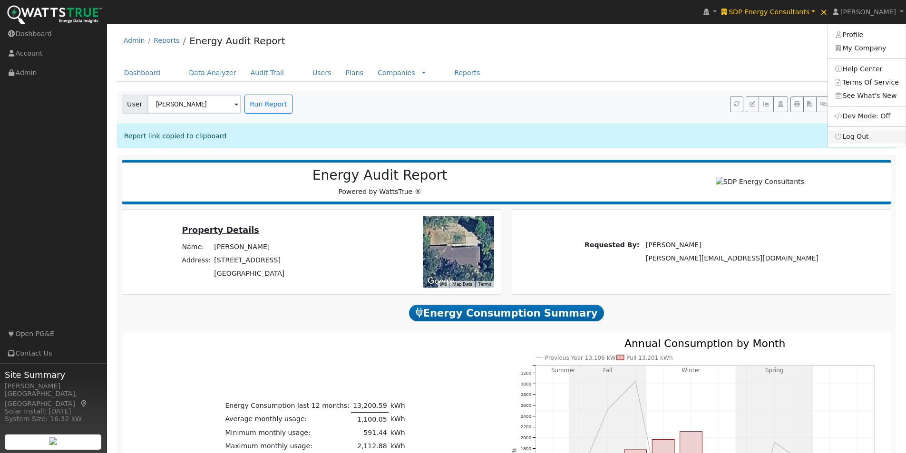
drag, startPoint x: 860, startPoint y: 138, endPoint x: 843, endPoint y: 84, distance: 57.0
click at [860, 138] on link "Log Out" at bounding box center [867, 136] width 78 height 13
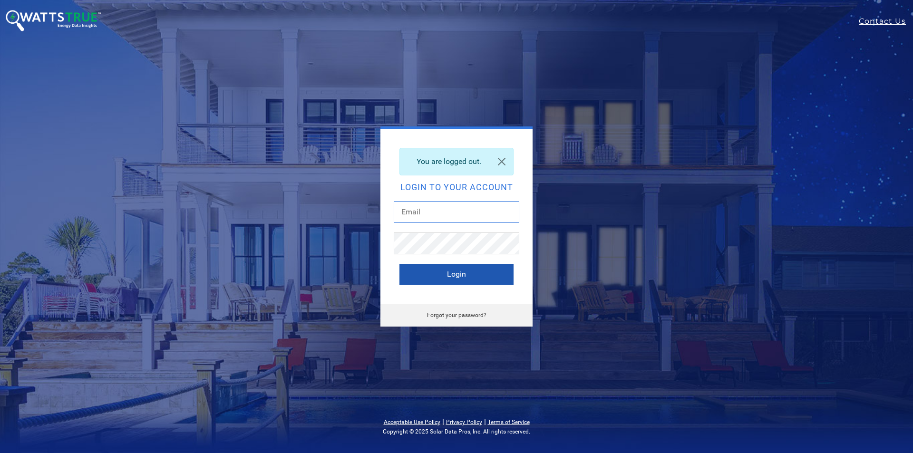
type input "[PERSON_NAME][EMAIL_ADDRESS][DOMAIN_NAME]"
click at [420, 269] on button "Login" at bounding box center [457, 274] width 114 height 21
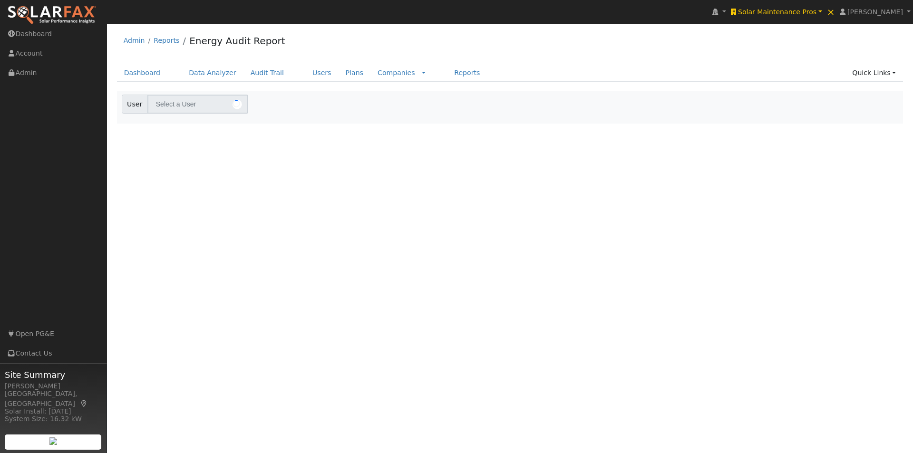
type input "[PERSON_NAME]"
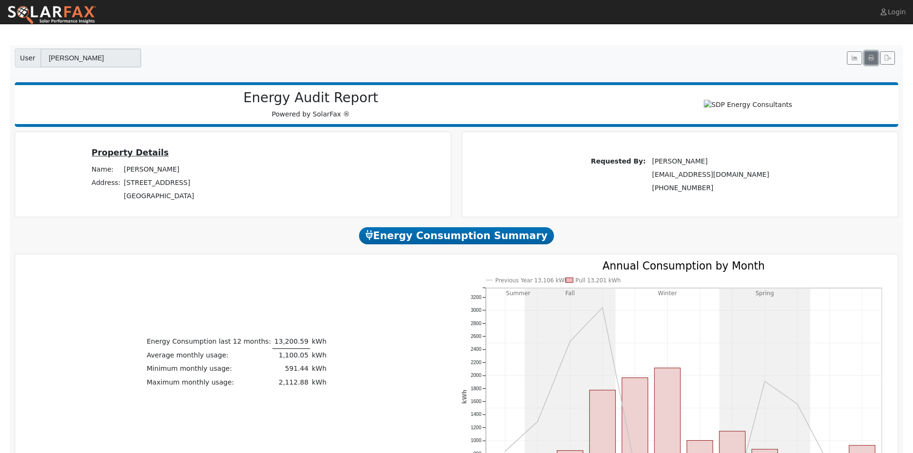
click at [869, 57] on icon "button" at bounding box center [872, 58] width 6 height 6
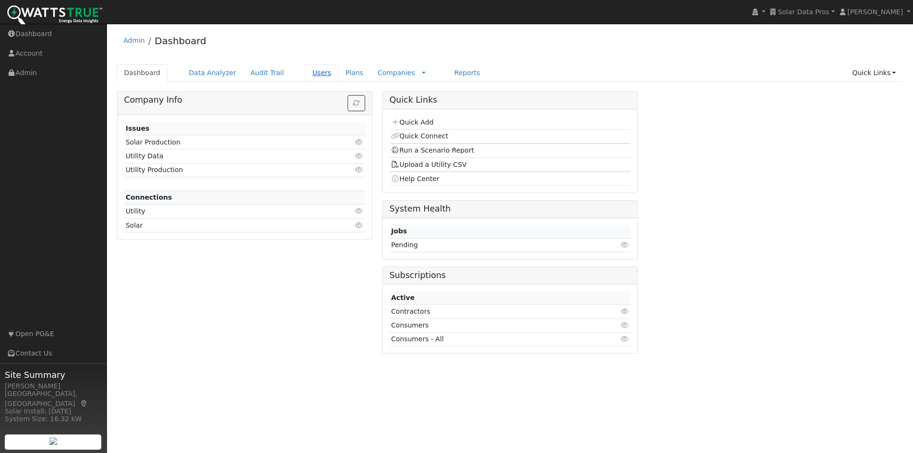
click at [305, 70] on link "Users" at bounding box center [321, 73] width 33 height 18
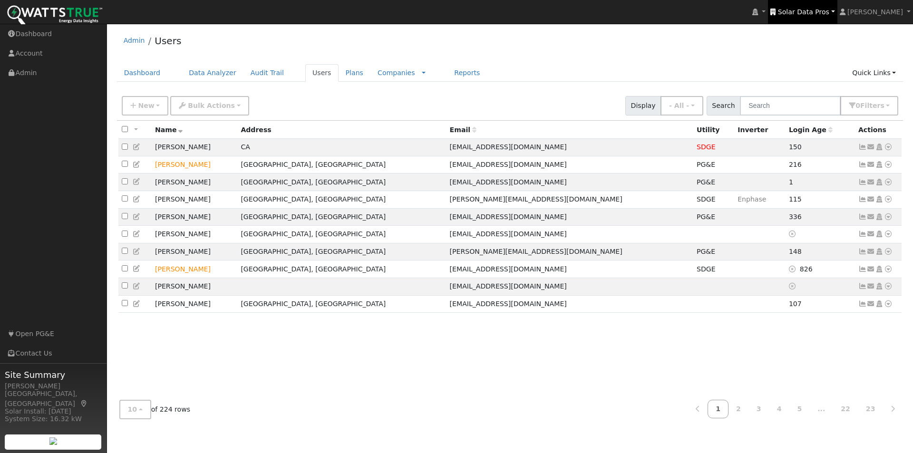
click at [813, 4] on link "Solar Data Pros" at bounding box center [802, 12] width 69 height 24
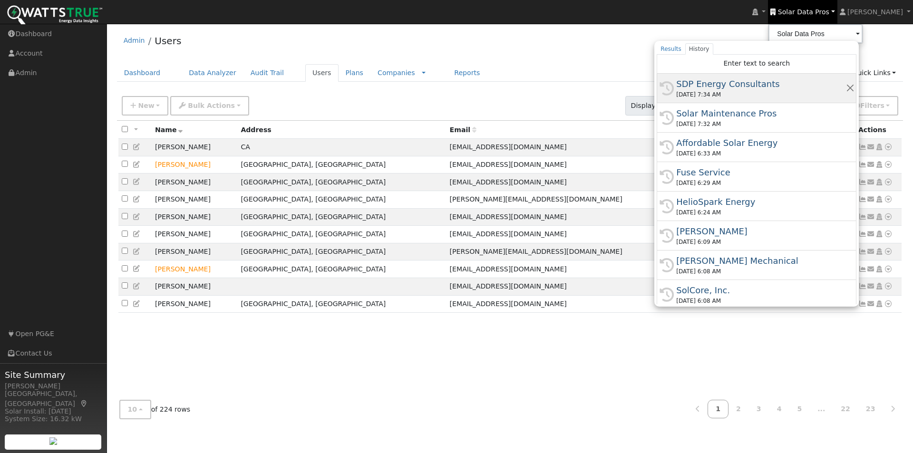
click at [723, 84] on div "SDP Energy Consultants" at bounding box center [760, 84] width 169 height 13
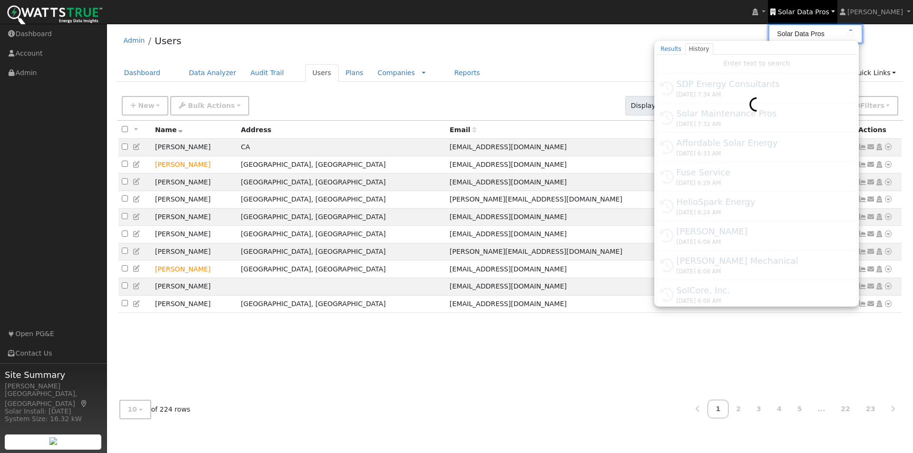
type input "SDP Energy Consultants"
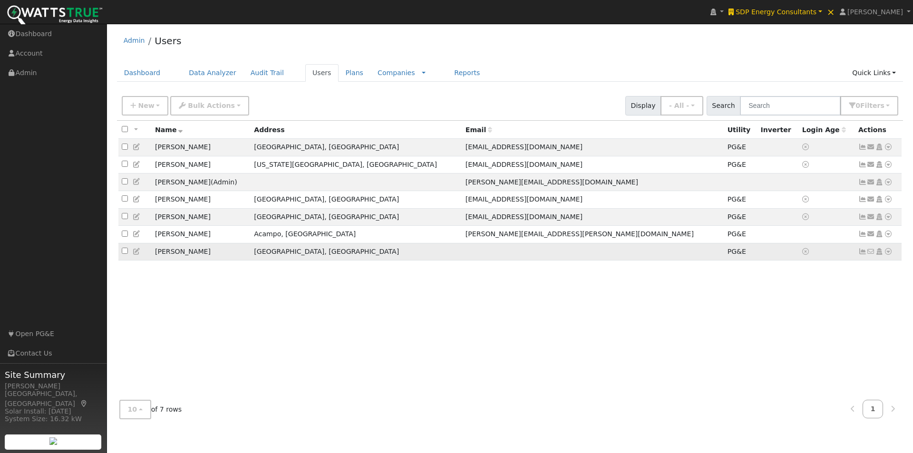
click at [862, 255] on icon at bounding box center [863, 251] width 9 height 7
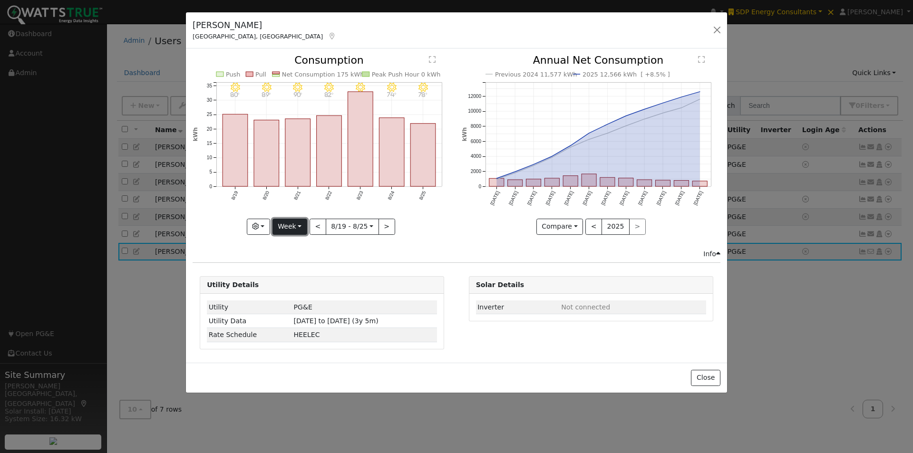
click at [291, 228] on button "Week" at bounding box center [290, 227] width 35 height 16
click at [288, 286] on link "Year" at bounding box center [306, 286] width 66 height 13
type input "2024-08-01"
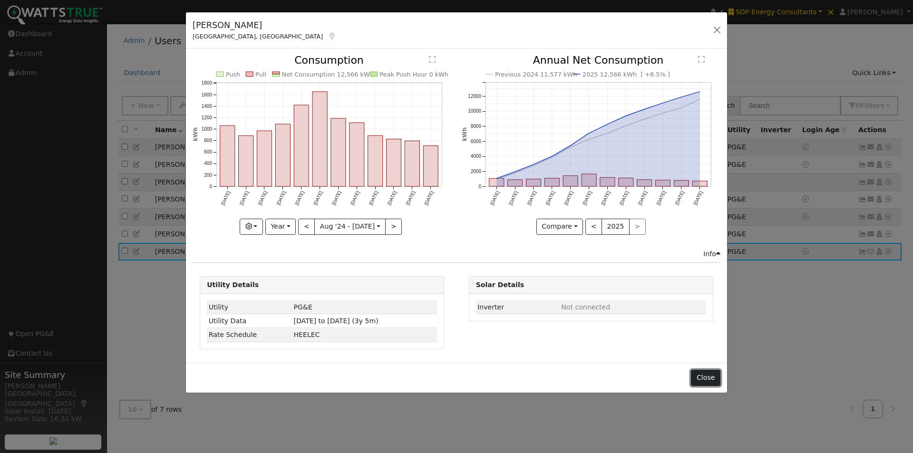
click at [717, 379] on button "Close" at bounding box center [705, 378] width 29 height 16
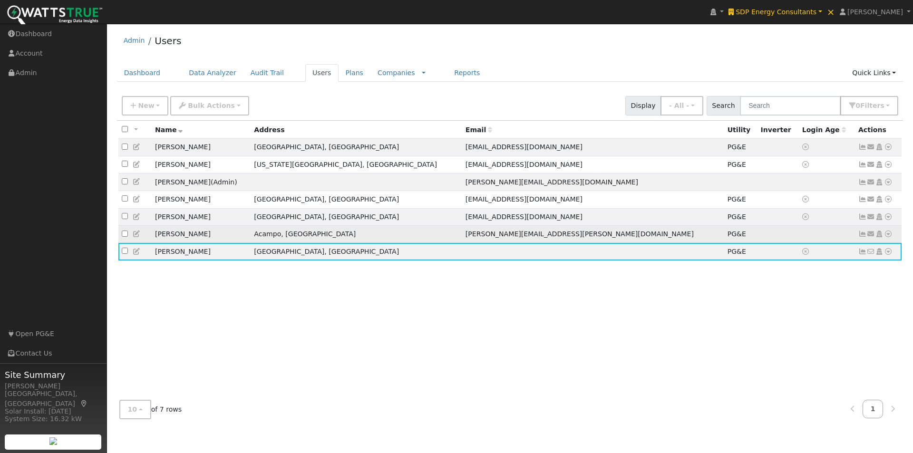
drag, startPoint x: 818, startPoint y: 241, endPoint x: 838, endPoint y: 241, distance: 19.5
click at [819, 241] on td at bounding box center [827, 235] width 56 height 18
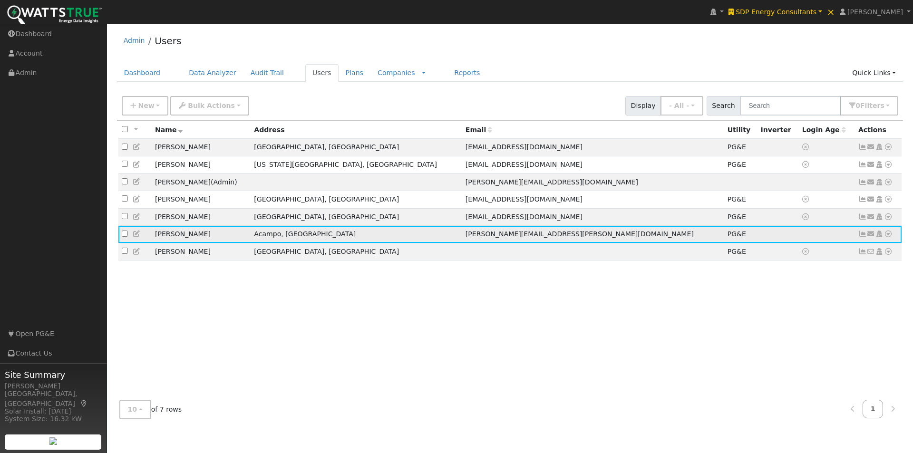
click at [862, 237] on icon at bounding box center [863, 234] width 9 height 7
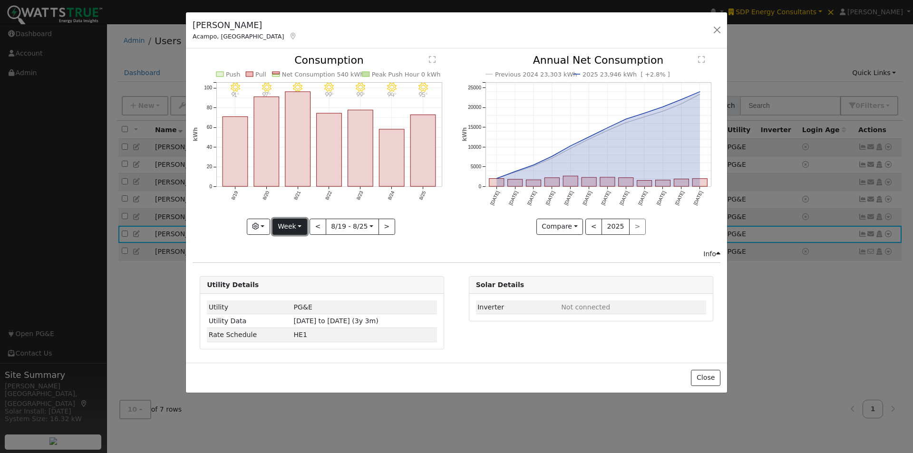
click at [290, 222] on button "Week" at bounding box center [290, 227] width 35 height 16
drag, startPoint x: 289, startPoint y: 286, endPoint x: 404, endPoint y: 236, distance: 125.7
click at [290, 284] on link "Year" at bounding box center [306, 286] width 66 height 13
type input "2024-08-01"
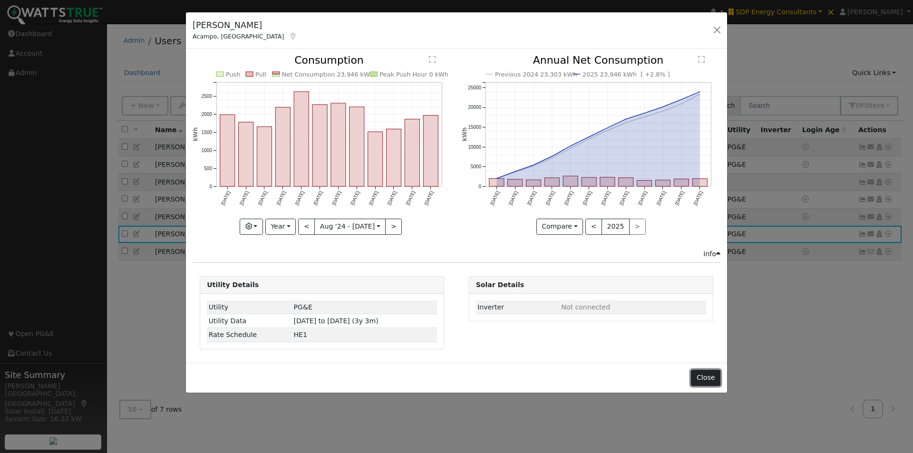
click at [712, 374] on button "Close" at bounding box center [705, 378] width 29 height 16
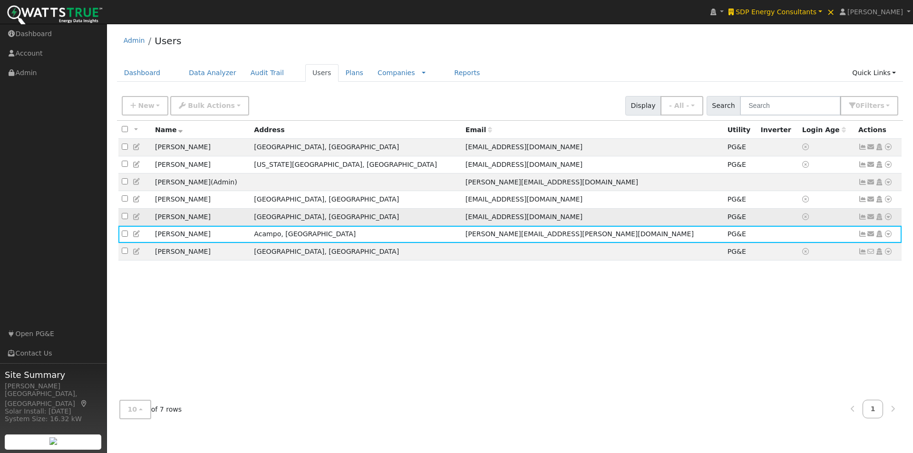
click at [863, 220] on icon at bounding box center [863, 217] width 9 height 7
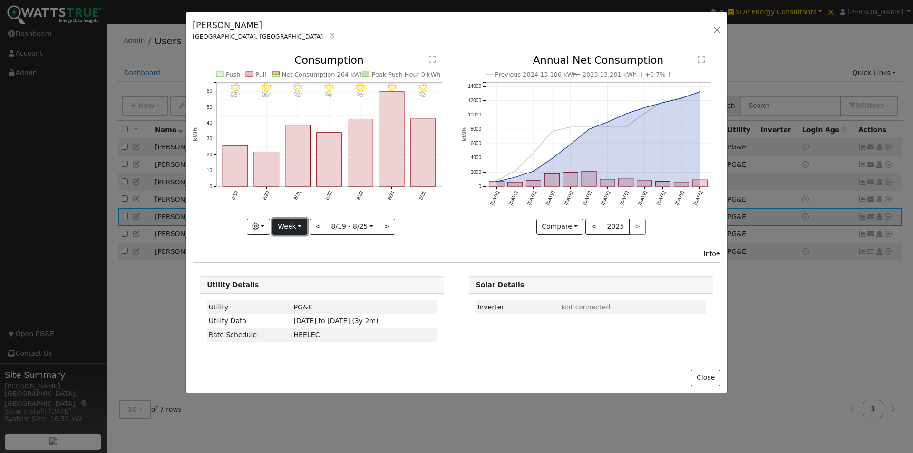
click at [294, 224] on button "Week" at bounding box center [290, 227] width 35 height 16
click at [291, 285] on link "Year" at bounding box center [306, 286] width 66 height 13
type input "2024-08-01"
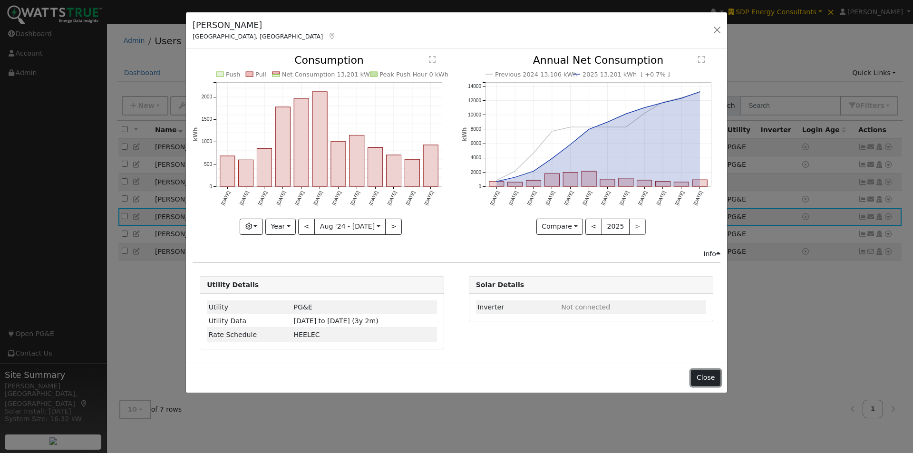
drag, startPoint x: 707, startPoint y: 376, endPoint x: 799, endPoint y: 286, distance: 128.5
click at [708, 376] on button "Close" at bounding box center [705, 378] width 29 height 16
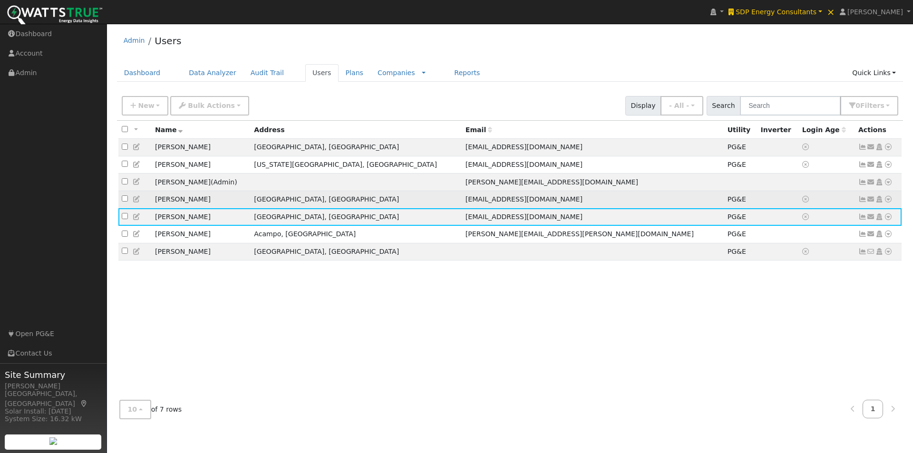
click at [862, 203] on icon at bounding box center [863, 199] width 9 height 7
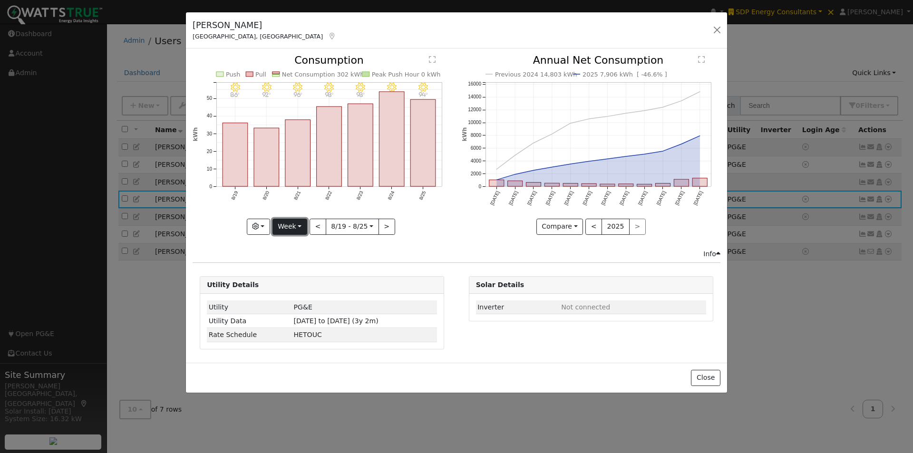
click at [287, 224] on button "Week" at bounding box center [290, 227] width 35 height 16
click at [292, 287] on link "Year" at bounding box center [306, 286] width 66 height 13
type input "2024-08-01"
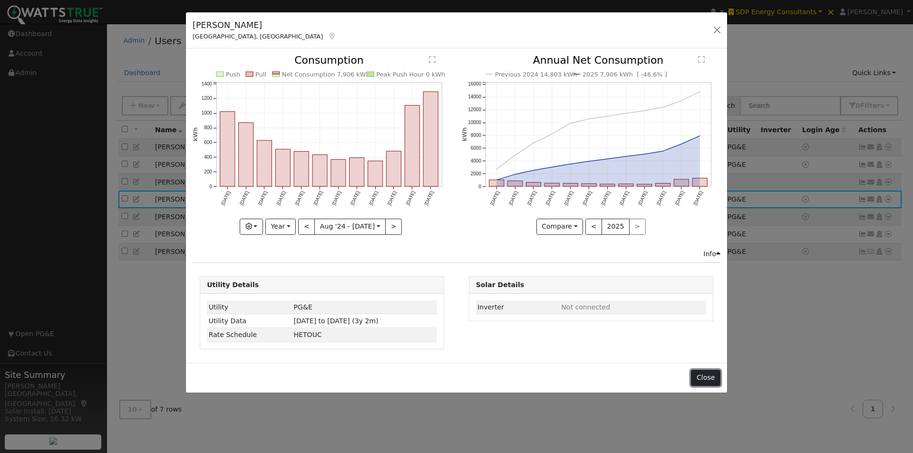
click at [703, 378] on button "Close" at bounding box center [705, 378] width 29 height 16
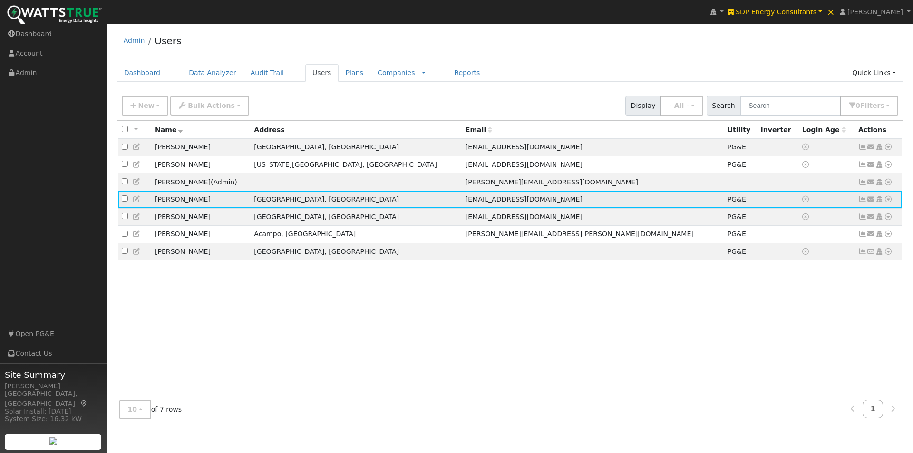
click at [889, 201] on icon at bounding box center [888, 199] width 9 height 7
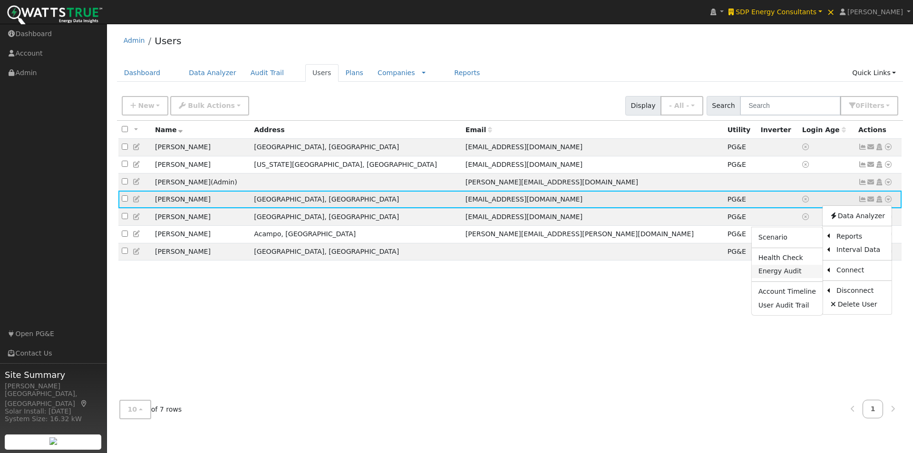
click at [775, 275] on link "Energy Audit" at bounding box center [787, 271] width 71 height 13
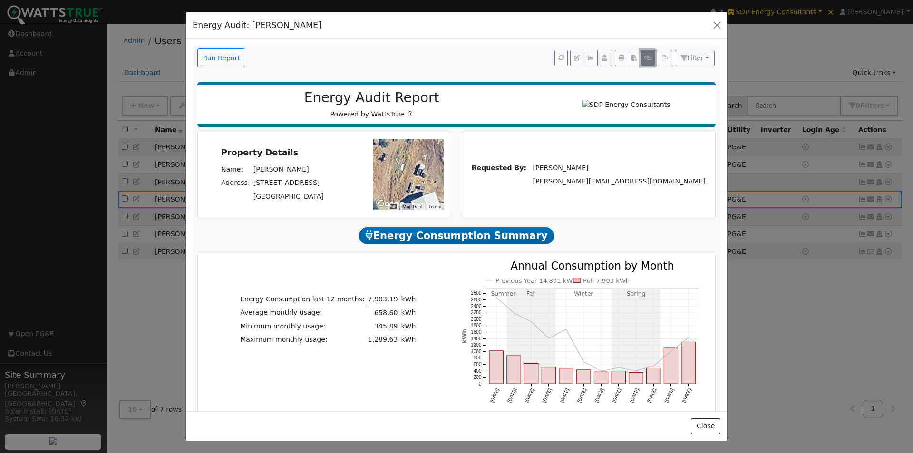
click at [644, 58] on icon "button" at bounding box center [647, 58] width 7 height 6
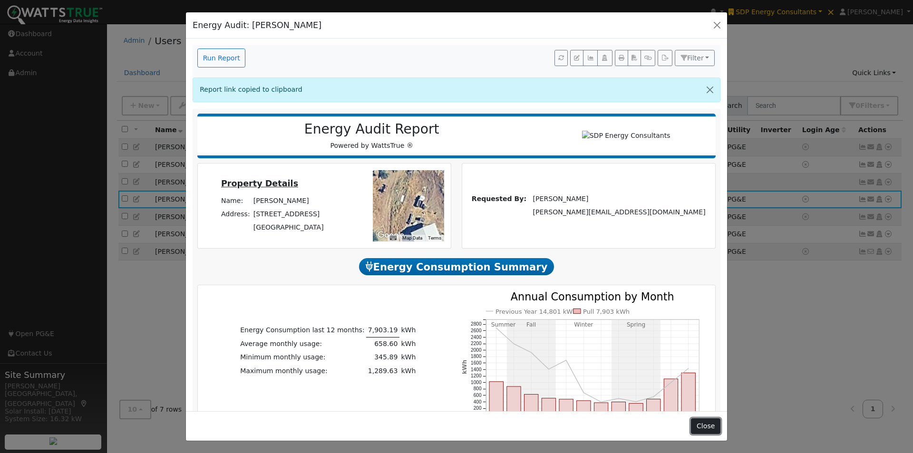
click at [707, 428] on button "Close" at bounding box center [705, 427] width 29 height 16
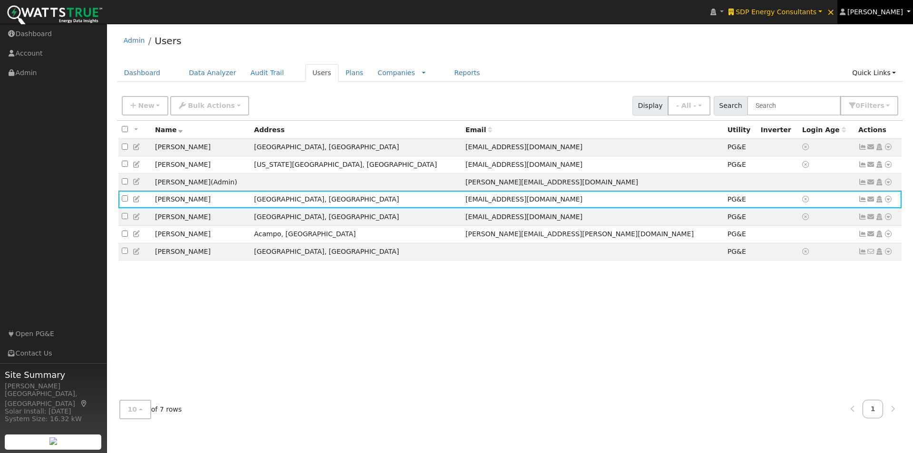
click at [873, 12] on span "Leroy Coffman" at bounding box center [876, 12] width 56 height 8
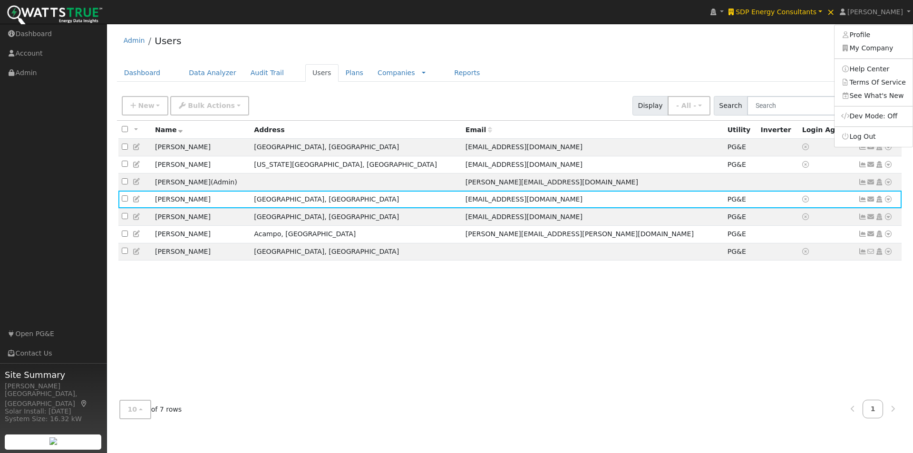
click at [708, 48] on div "Admin Users" at bounding box center [510, 43] width 787 height 29
click at [447, 72] on link "Reports" at bounding box center [467, 73] width 40 height 18
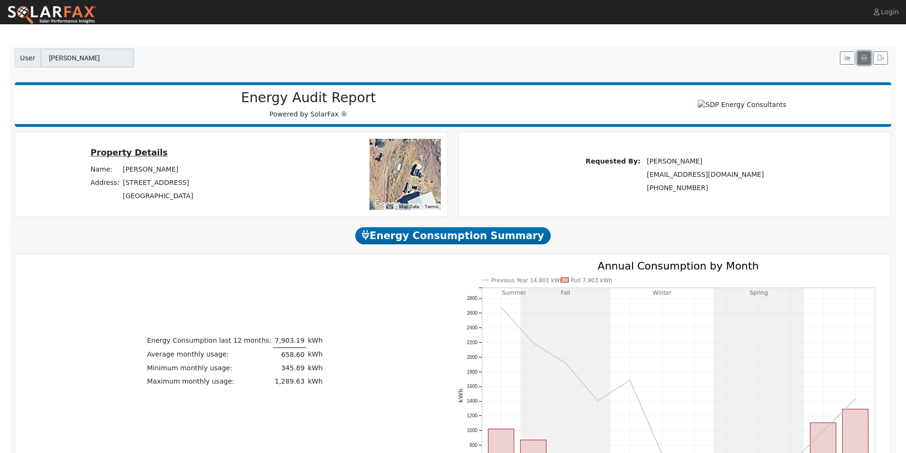
click at [863, 58] on icon "button" at bounding box center [864, 58] width 6 height 6
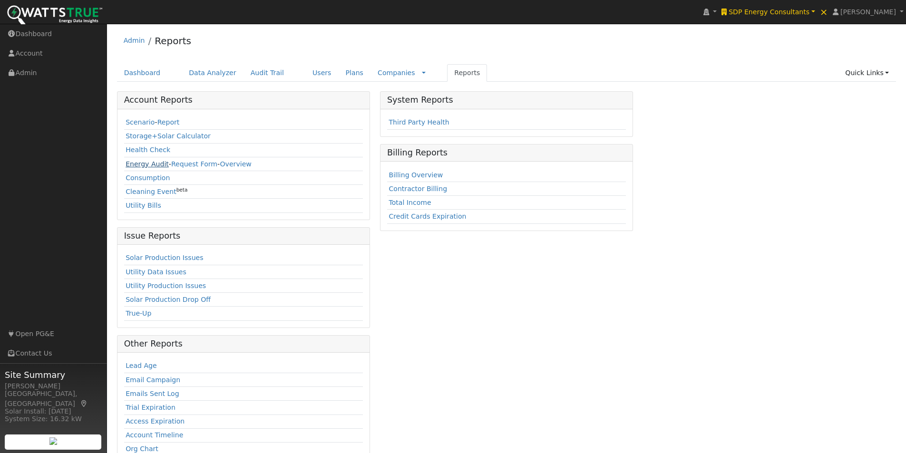
click at [137, 166] on link "Energy Audit" at bounding box center [147, 164] width 43 height 8
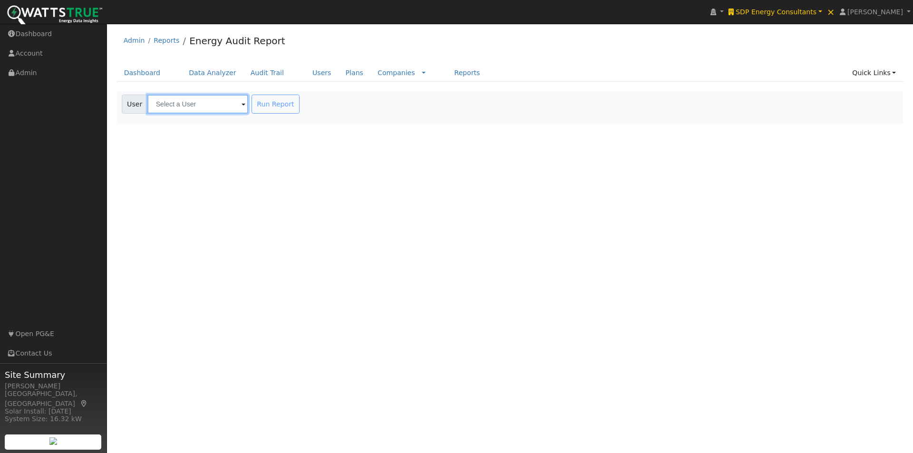
click at [215, 106] on input "text" at bounding box center [197, 104] width 101 height 19
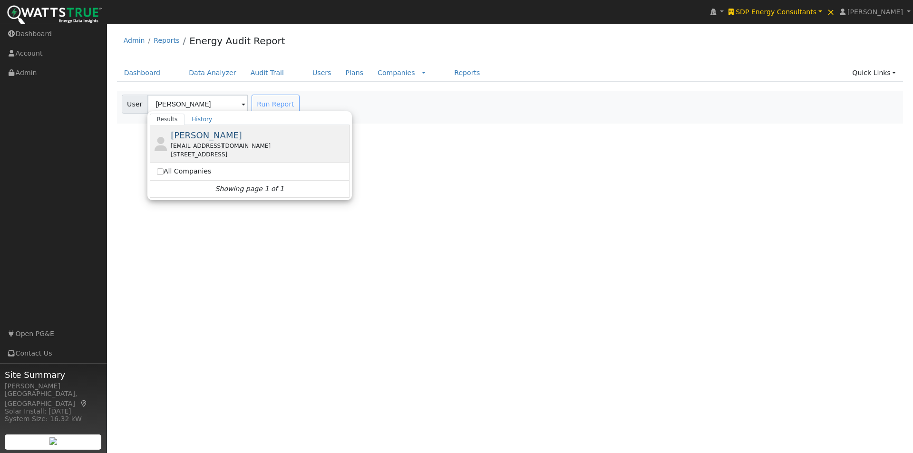
click at [189, 136] on span "Brandt Collings" at bounding box center [206, 135] width 71 height 10
type input "Brandt Collings"
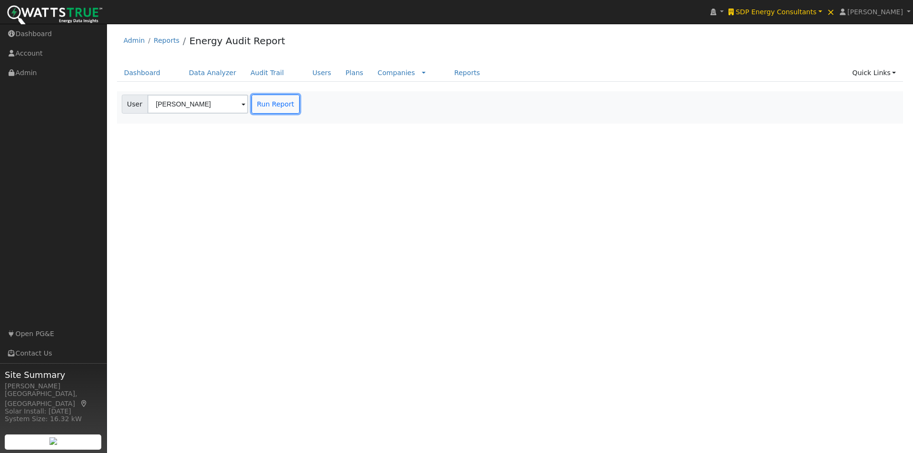
click at [267, 105] on button "Run Report" at bounding box center [276, 104] width 48 height 19
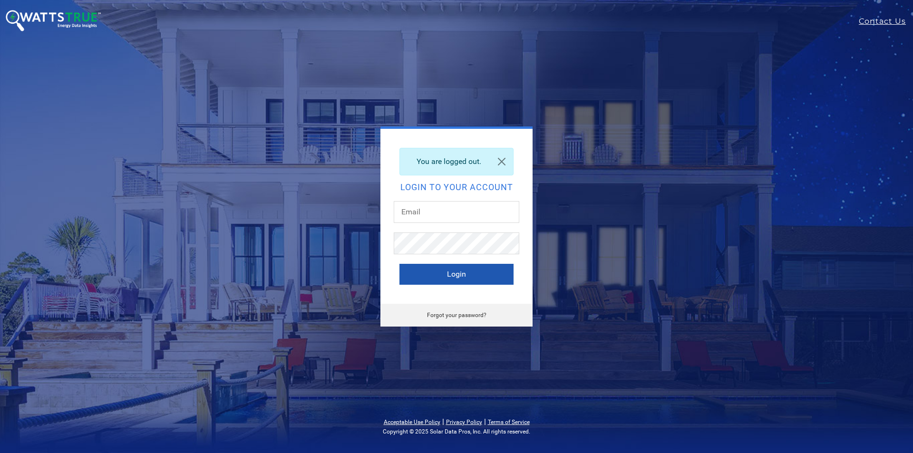
type input "[PERSON_NAME][EMAIL_ADDRESS][DOMAIN_NAME]"
click at [433, 272] on button "Login" at bounding box center [457, 274] width 114 height 21
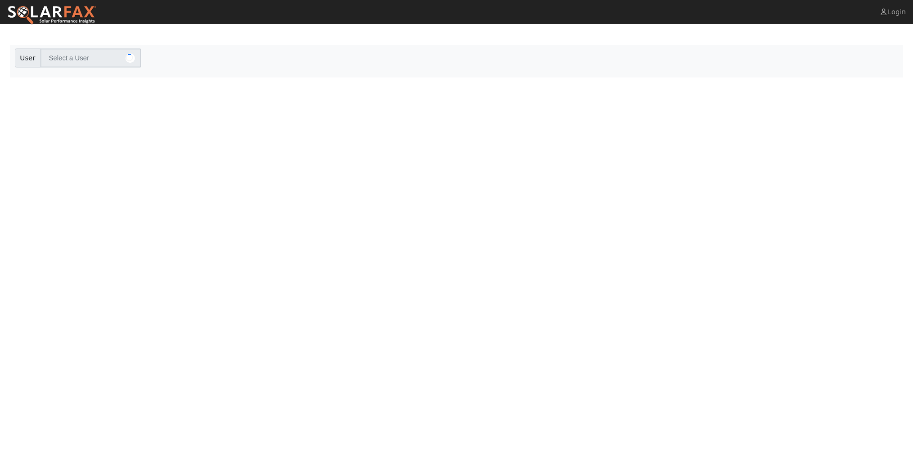
type input "[PERSON_NAME]"
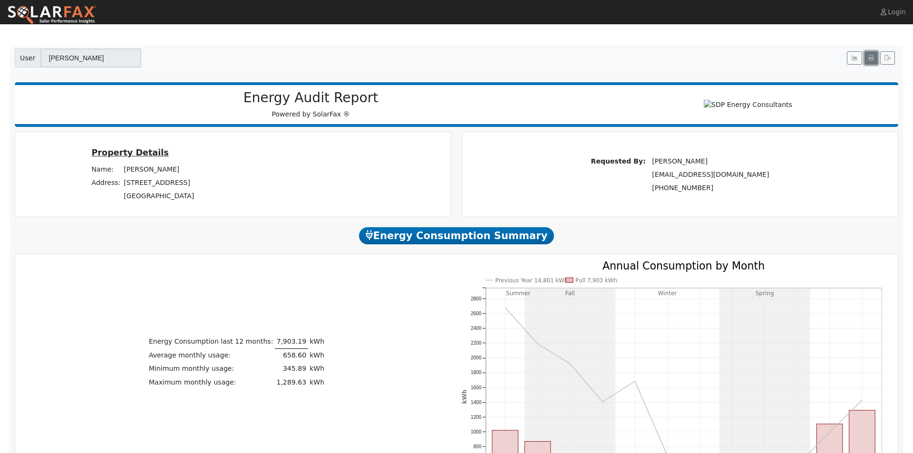
click at [869, 58] on icon "button" at bounding box center [872, 58] width 6 height 6
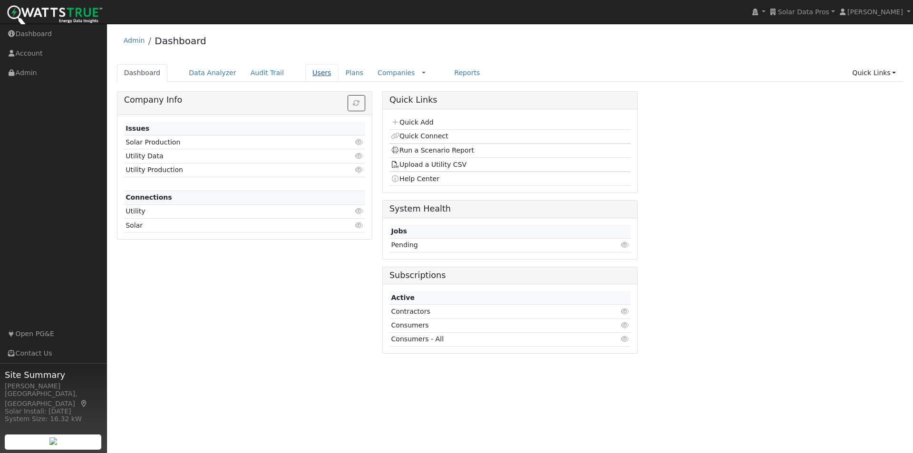
click at [305, 71] on link "Users" at bounding box center [321, 73] width 33 height 18
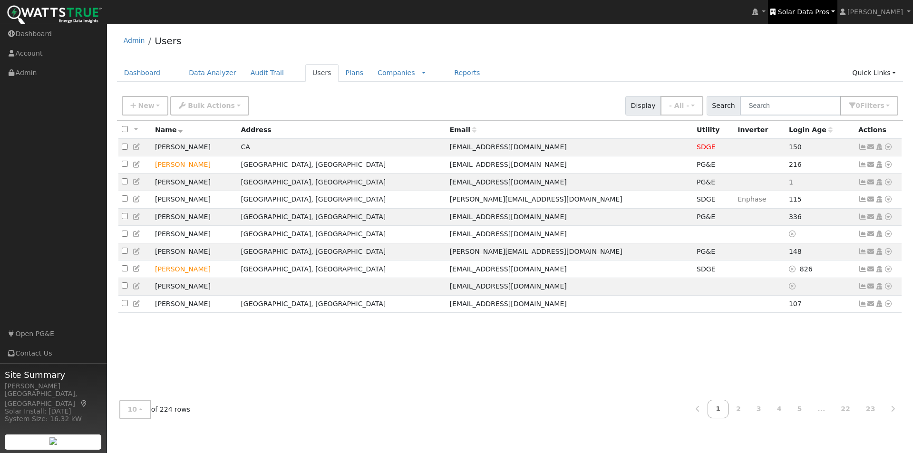
click at [816, 12] on span "Solar Data Pros" at bounding box center [803, 12] width 51 height 8
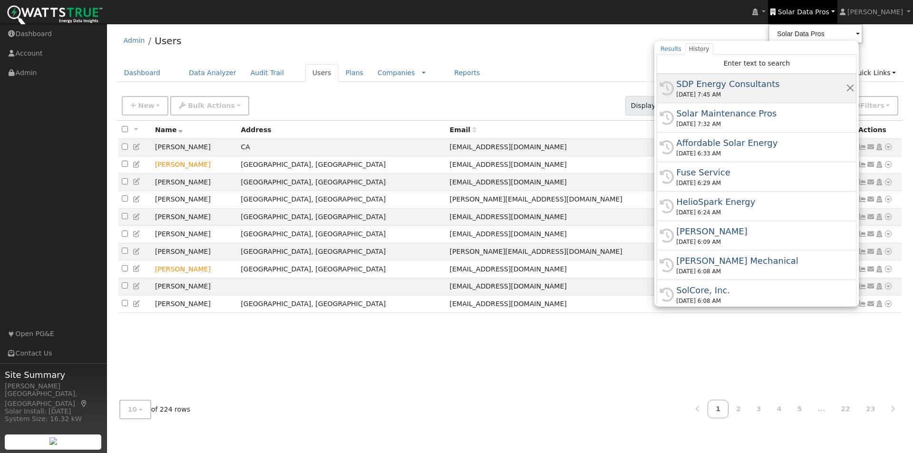
click at [719, 84] on div "SDP Energy Consultants" at bounding box center [760, 84] width 169 height 13
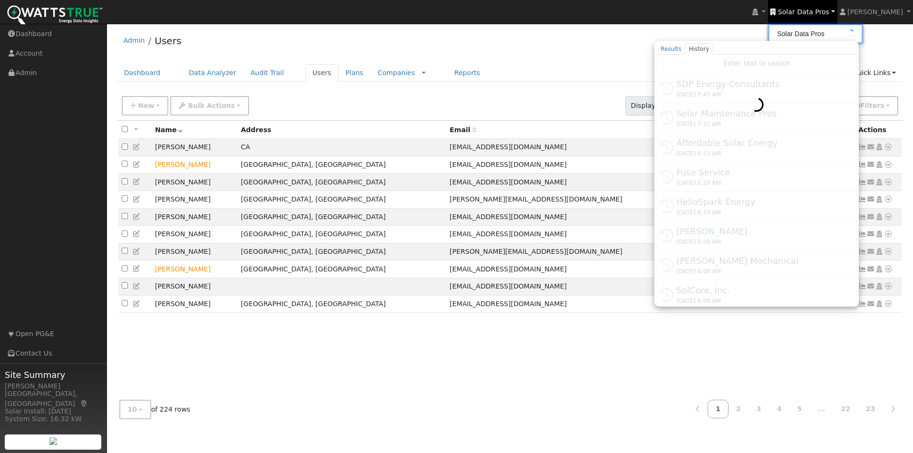
type input "SDP Energy Consultants"
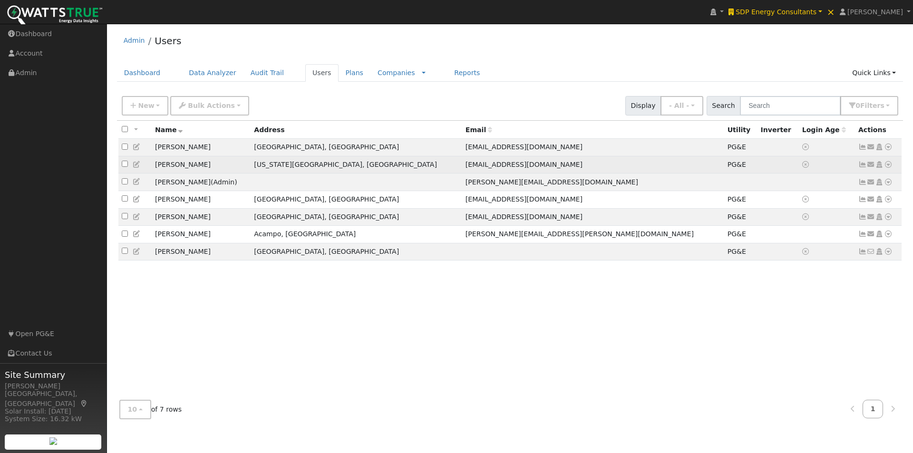
click at [862, 168] on icon at bounding box center [863, 164] width 9 height 7
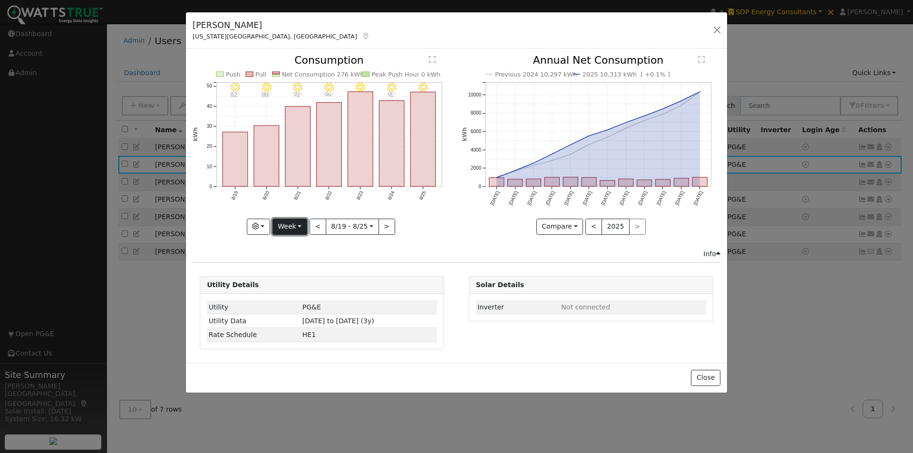
click at [298, 228] on button "Week" at bounding box center [290, 227] width 35 height 16
click at [295, 284] on link "Year" at bounding box center [306, 286] width 66 height 13
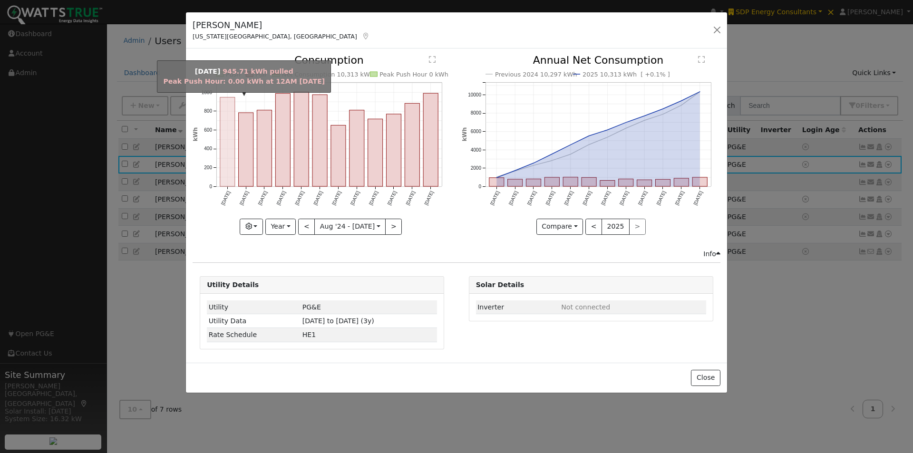
click at [226, 134] on rect "onclick=""" at bounding box center [227, 142] width 15 height 89
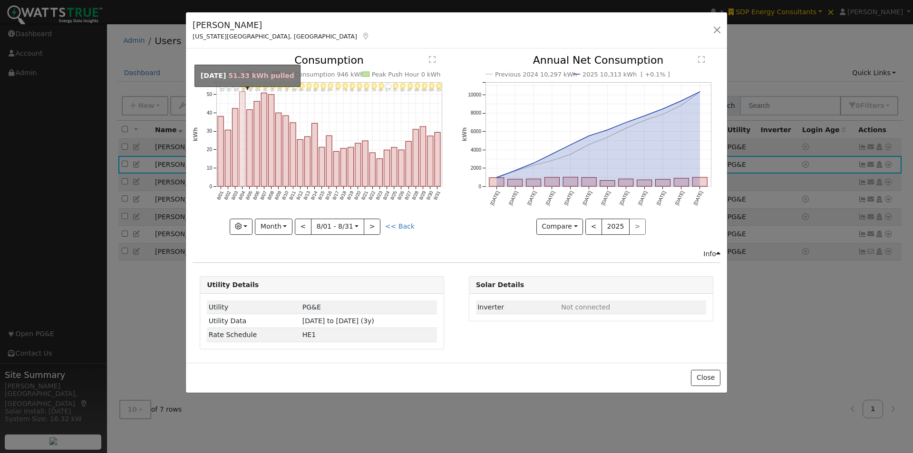
click at [243, 124] on rect "onclick=""" at bounding box center [243, 139] width 6 height 95
type input "2024-08-04"
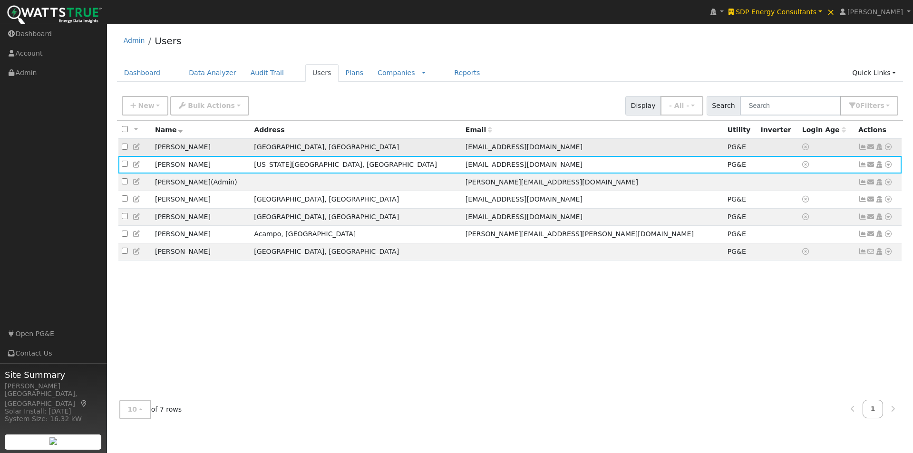
click at [799, 146] on td at bounding box center [827, 148] width 56 height 18
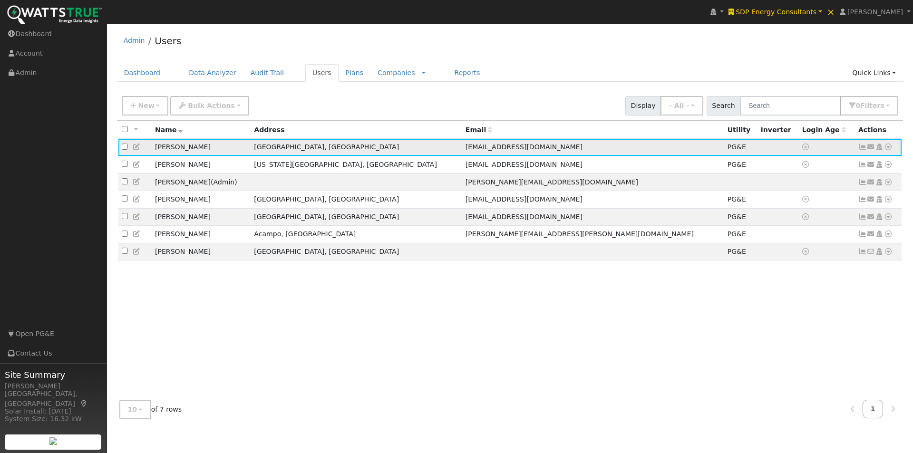
click at [862, 148] on icon at bounding box center [863, 147] width 9 height 7
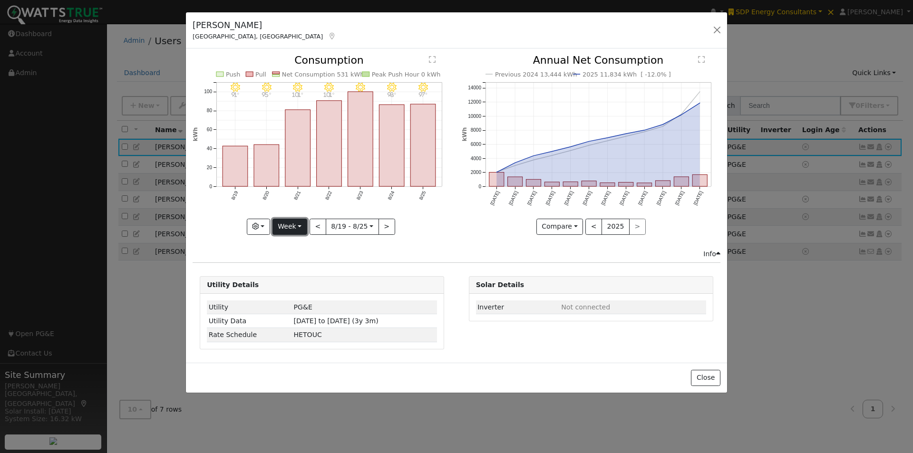
click at [293, 226] on button "Week" at bounding box center [290, 227] width 35 height 16
click at [293, 279] on link "Month" at bounding box center [306, 272] width 66 height 13
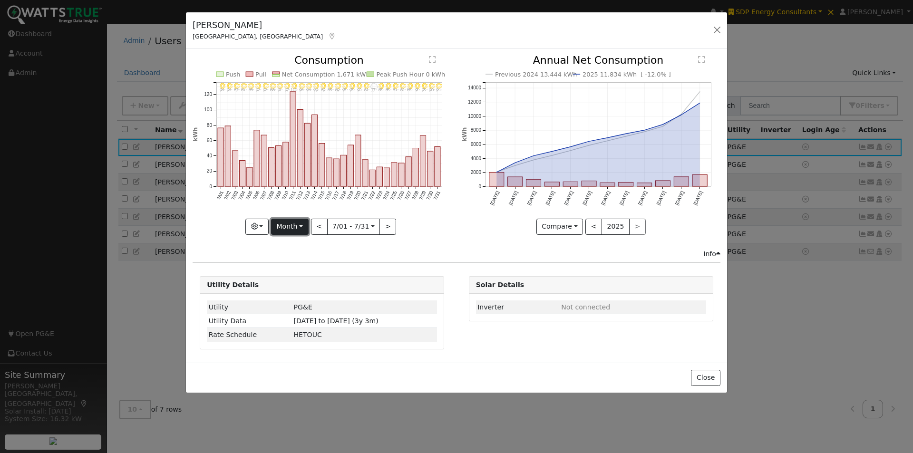
click at [280, 219] on button "Month" at bounding box center [290, 227] width 38 height 16
drag, startPoint x: 292, startPoint y: 283, endPoint x: 338, endPoint y: 245, distance: 59.8
click at [293, 284] on link "Year" at bounding box center [305, 286] width 66 height 13
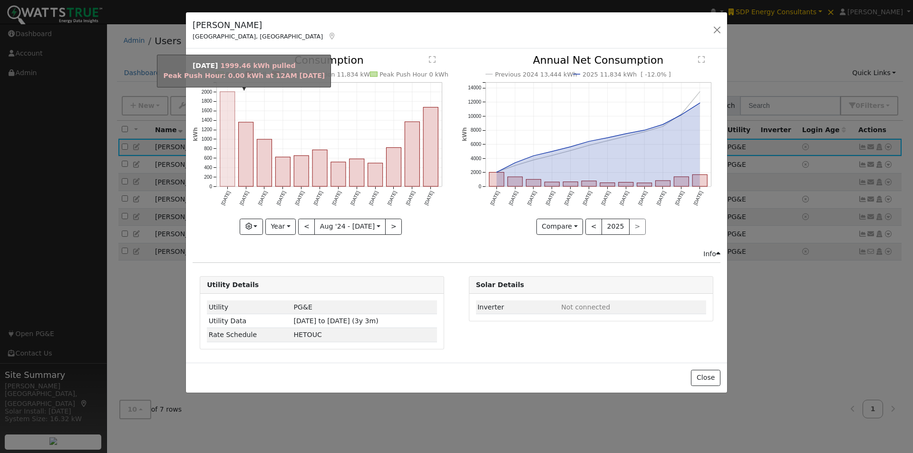
click at [224, 128] on rect "onclick=""" at bounding box center [227, 139] width 15 height 95
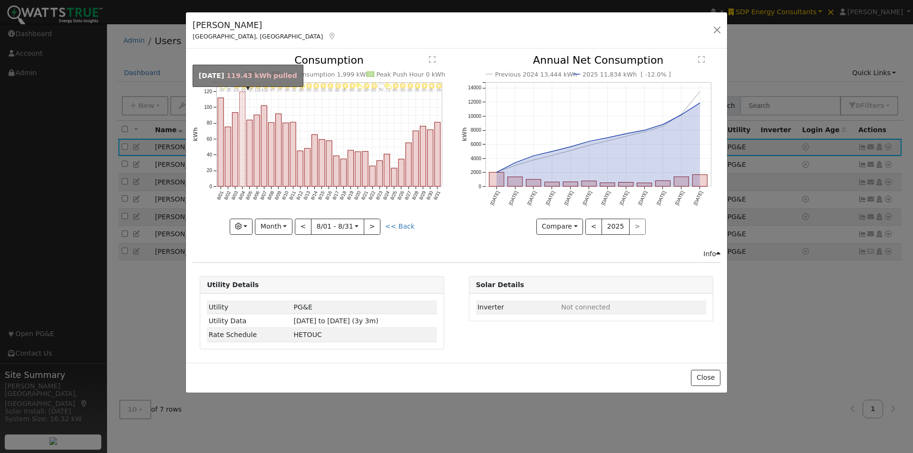
click at [243, 110] on rect "onclick=""" at bounding box center [243, 139] width 6 height 95
type input "2024-08-04"
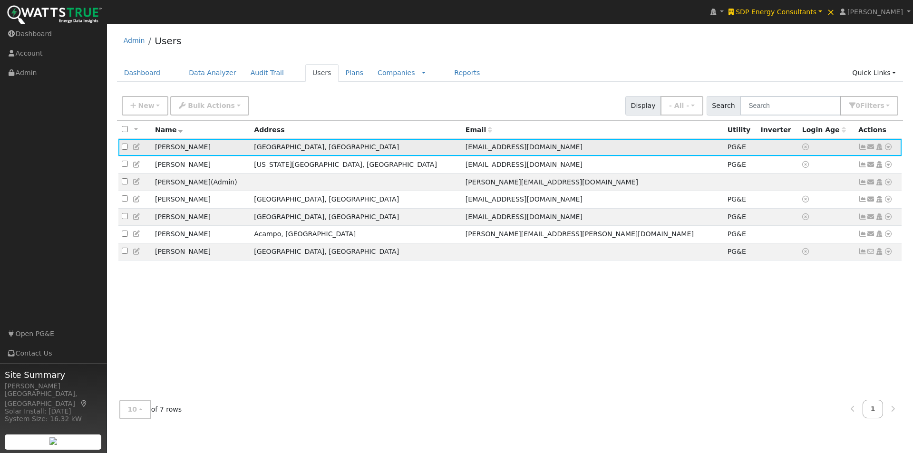
click at [134, 146] on icon at bounding box center [137, 147] width 9 height 7
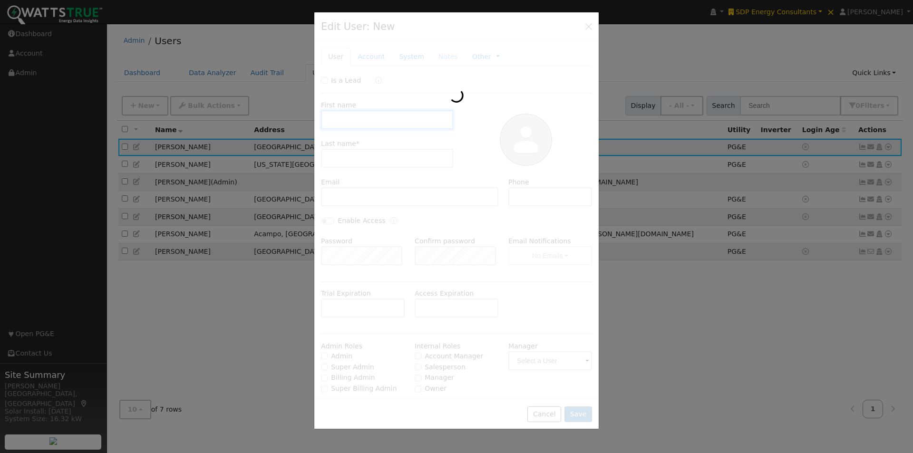
type input "Husam"
type input "Akkad"
type input "[EMAIL_ADDRESS][DOMAIN_NAME]"
type input "9168047021"
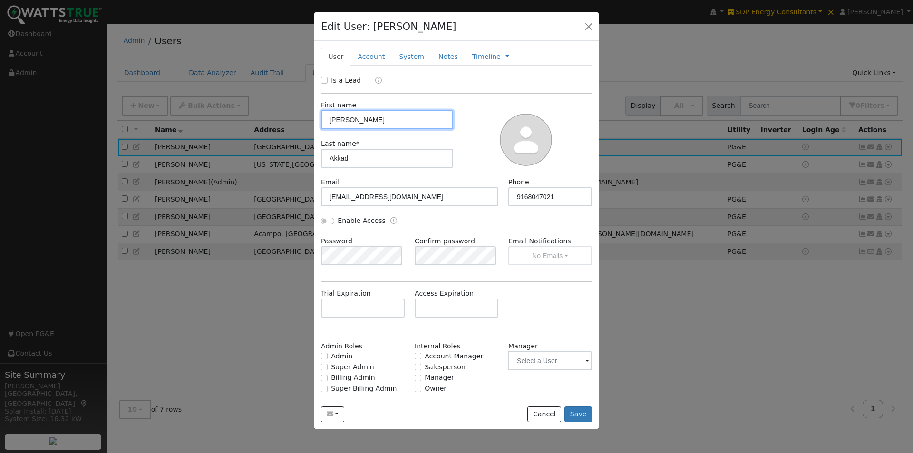
drag, startPoint x: 364, startPoint y: 119, endPoint x: 302, endPoint y: 119, distance: 62.3
click at [0, 0] on div "Edit User: Husam Akkad Default Account Default Account 2340 Dartmouth Place, El…" at bounding box center [0, 0] width 0 height 0
type input "Jonathan"
drag, startPoint x: 383, startPoint y: 162, endPoint x: 279, endPoint y: 164, distance: 104.2
click at [0, 0] on div "Edit User: Husam Akkad Default Account Default Account 2340 Dartmouth Place, El…" at bounding box center [0, 0] width 0 height 0
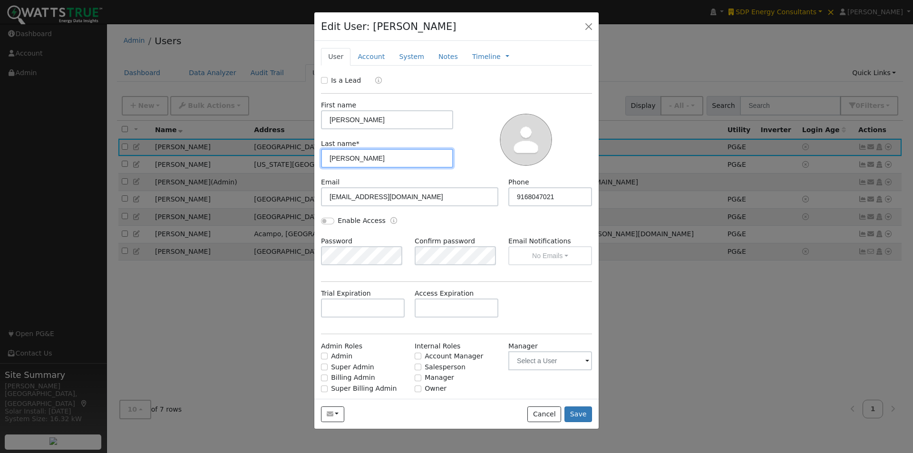
type input "Bateman"
click at [470, 111] on div at bounding box center [526, 138] width 139 height 77
drag, startPoint x: 394, startPoint y: 122, endPoint x: 313, endPoint y: 104, distance: 82.9
click at [0, 0] on div "Edit User: Husam Akkad Default Account Default Account 2340 Dartmouth Place, El…" at bounding box center [0, 0] width 0 height 0
type input "Bruce"
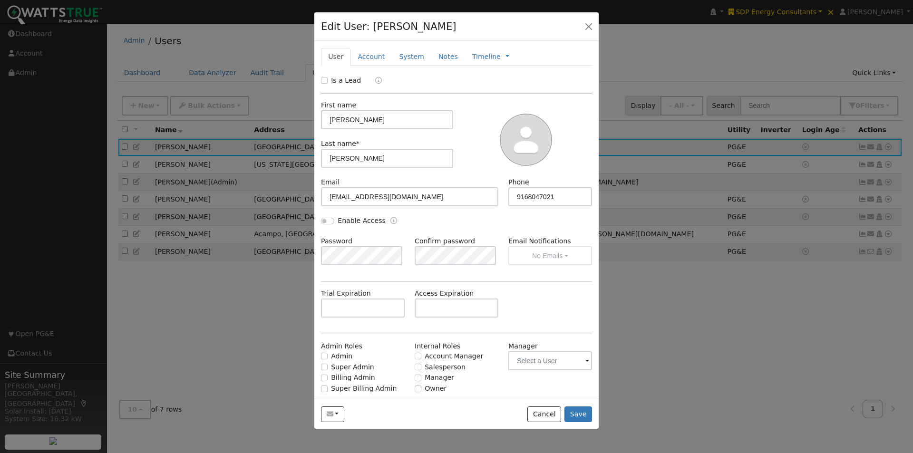
click at [473, 123] on div at bounding box center [526, 138] width 139 height 77
click at [579, 414] on button "Save" at bounding box center [579, 415] width 28 height 16
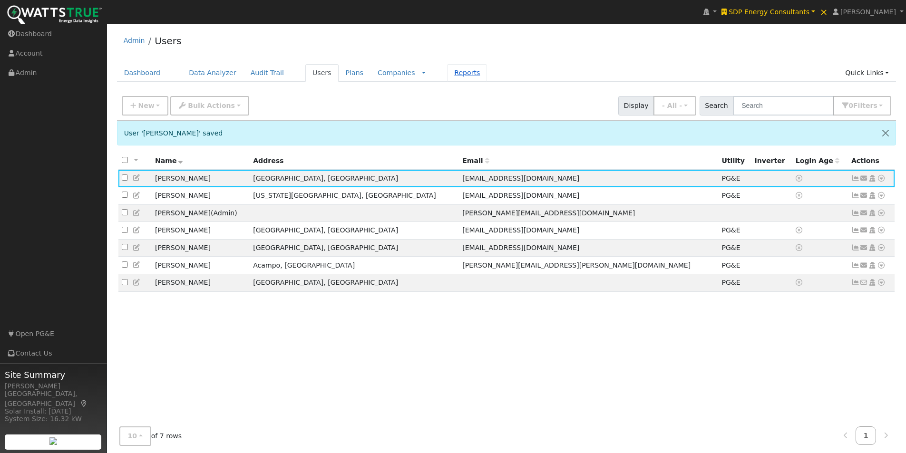
click at [447, 70] on link "Reports" at bounding box center [467, 73] width 40 height 18
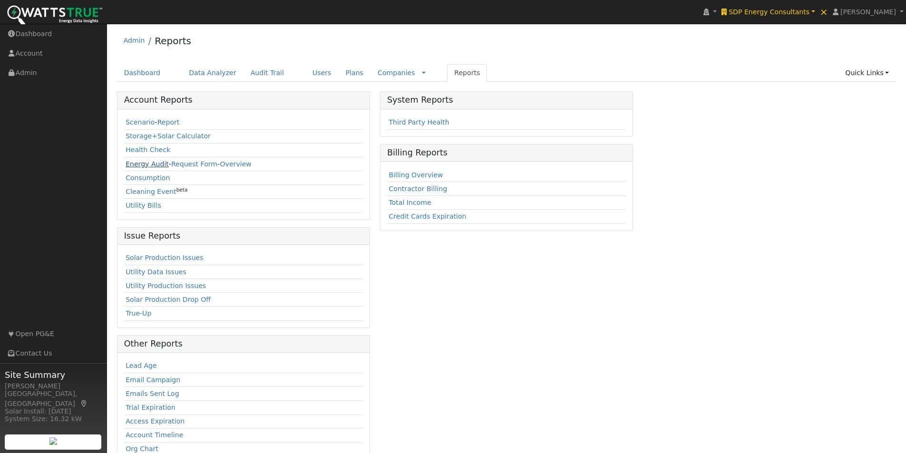
click at [139, 163] on link "Energy Audit" at bounding box center [147, 164] width 43 height 8
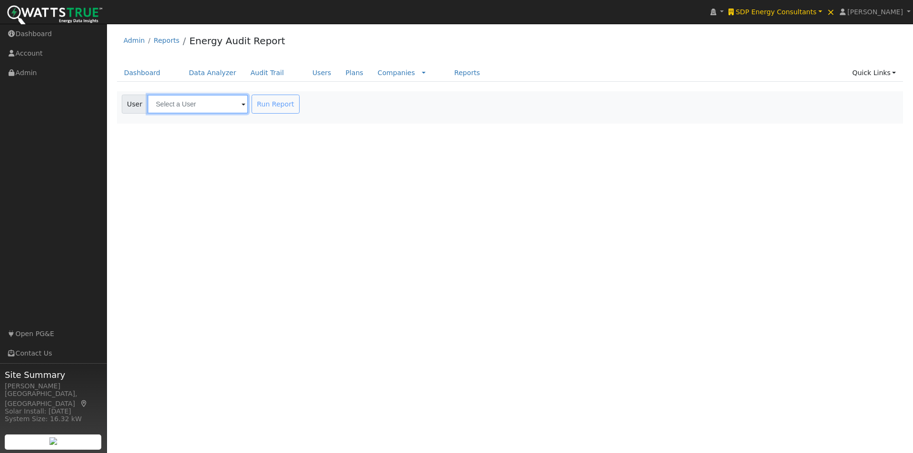
click at [212, 102] on input "text" at bounding box center [197, 104] width 101 height 19
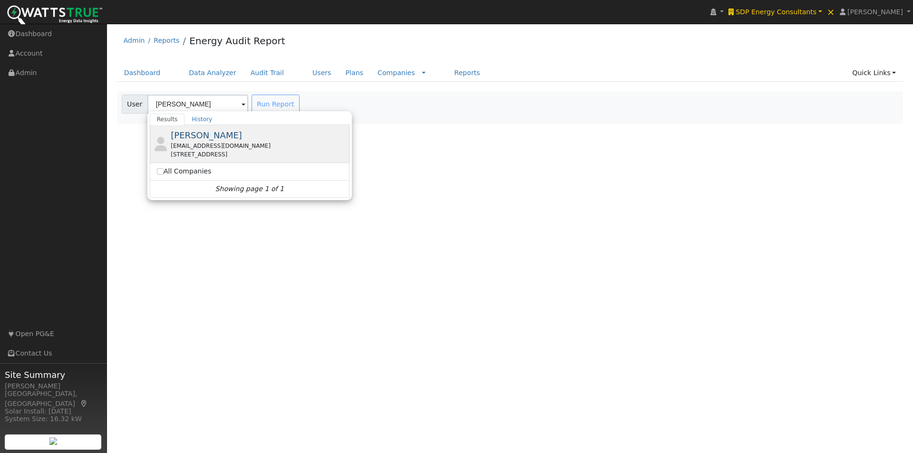
click at [183, 134] on span "[PERSON_NAME]" at bounding box center [206, 135] width 71 height 10
type input "[PERSON_NAME]"
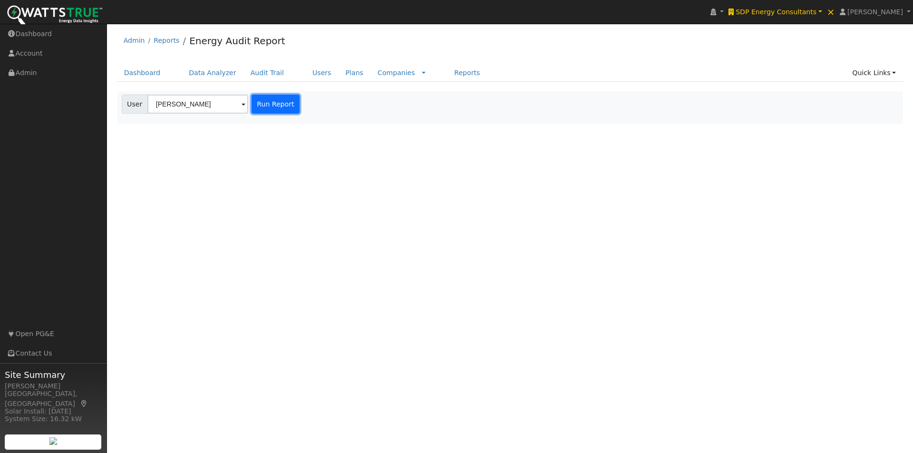
click at [271, 103] on button "Run Report" at bounding box center [276, 104] width 48 height 19
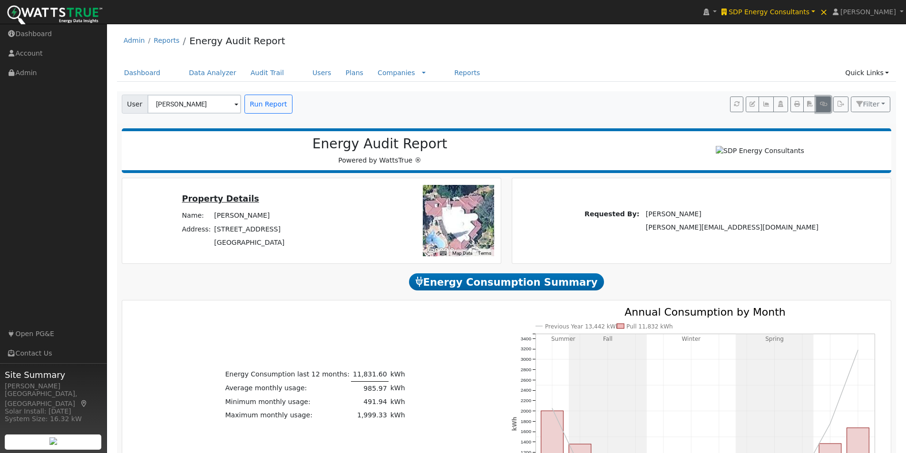
click at [825, 102] on icon "button" at bounding box center [823, 104] width 7 height 6
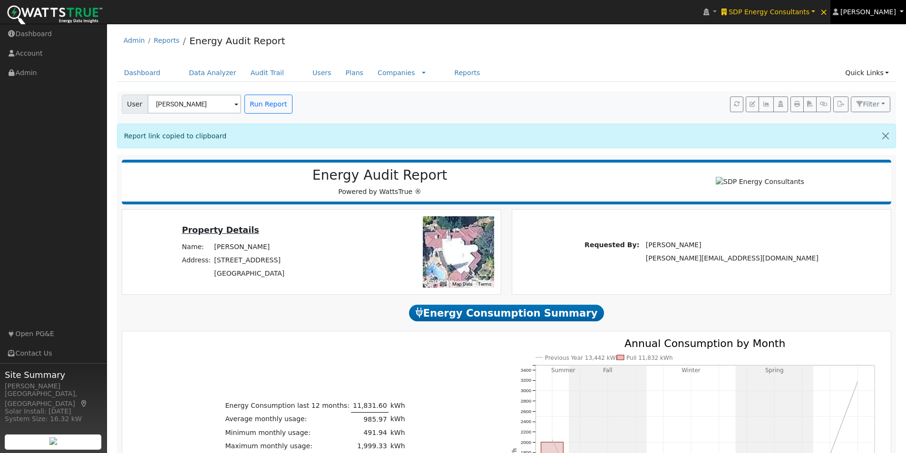
click at [877, 11] on span "[PERSON_NAME]" at bounding box center [868, 12] width 56 height 8
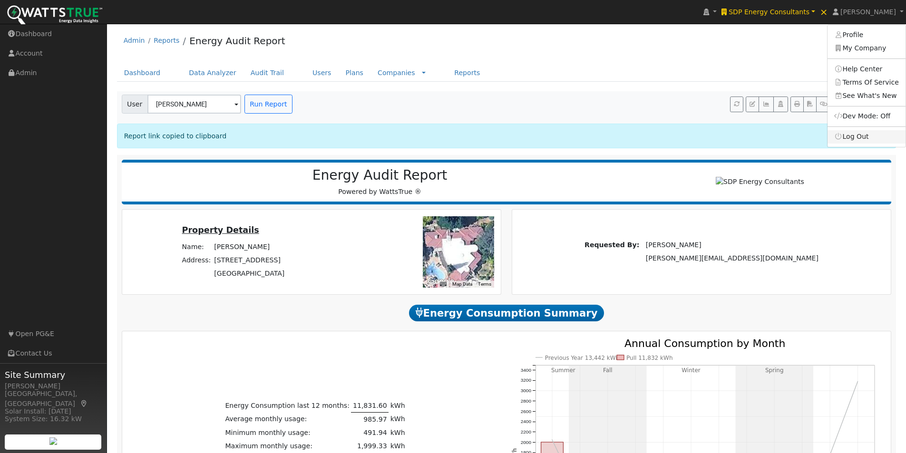
click at [852, 133] on link "Log Out" at bounding box center [867, 136] width 78 height 13
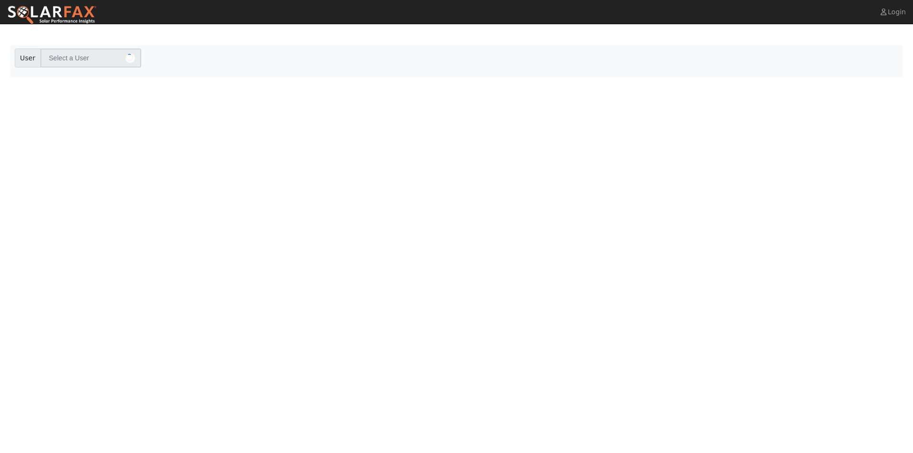
type input "[PERSON_NAME]"
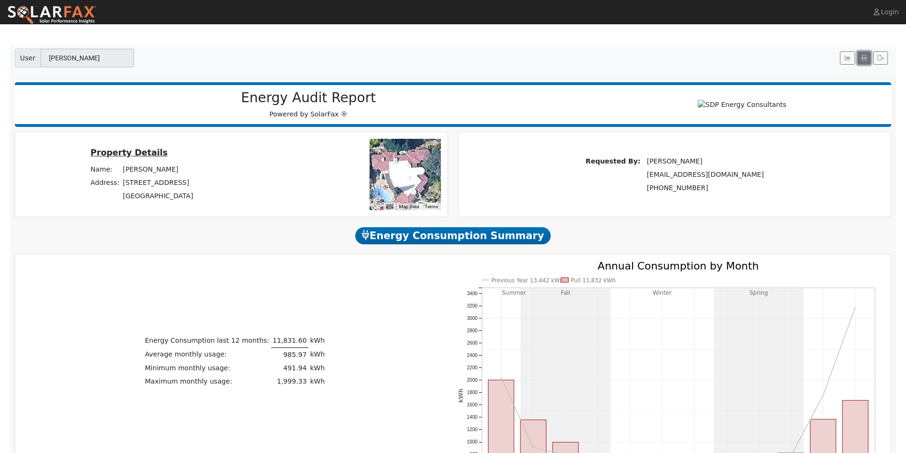
click at [865, 59] on icon "button" at bounding box center [864, 58] width 6 height 6
